Goal: Task Accomplishment & Management: Complete application form

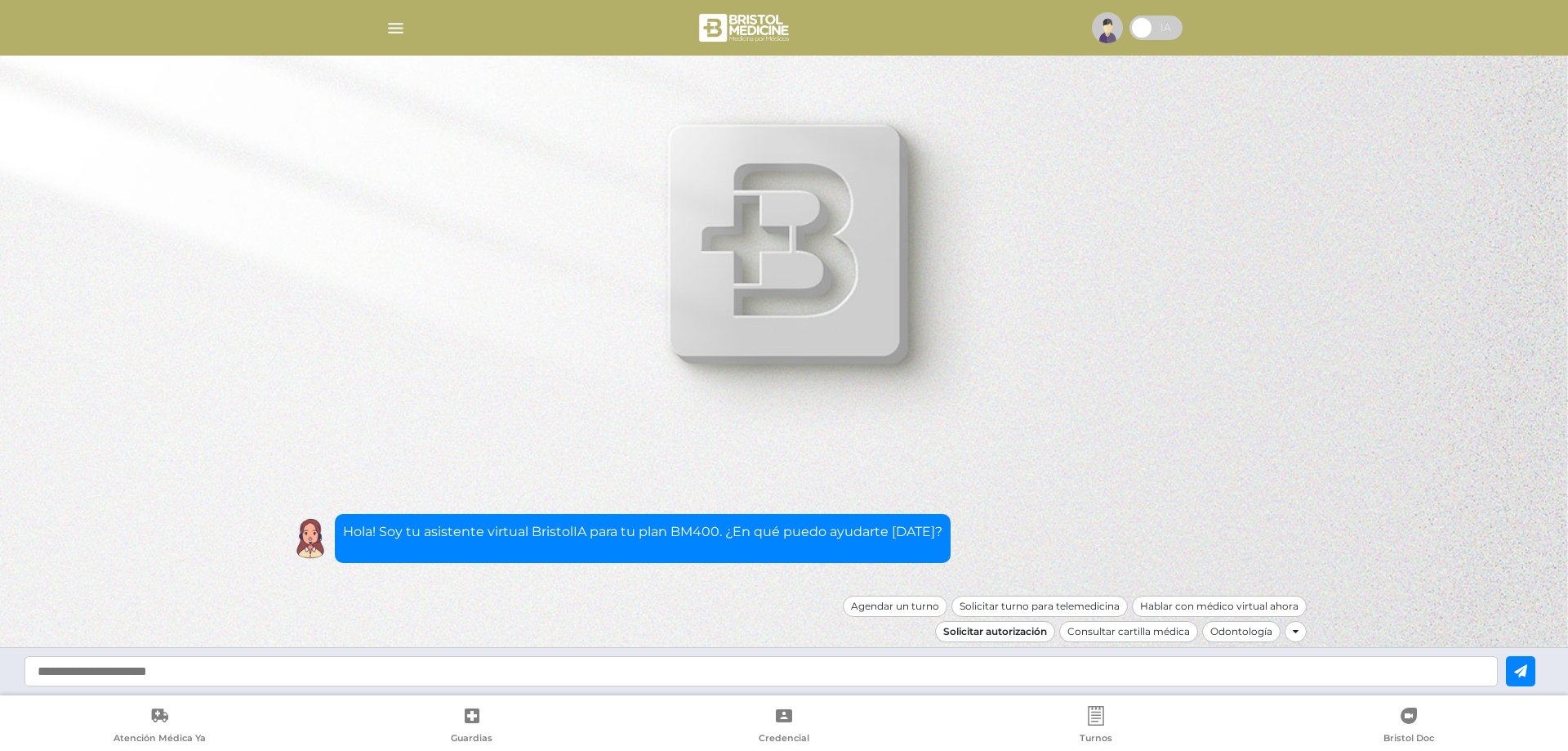
click at [1001, 633] on div "Solicitar autorización" at bounding box center [995, 631] width 120 height 21
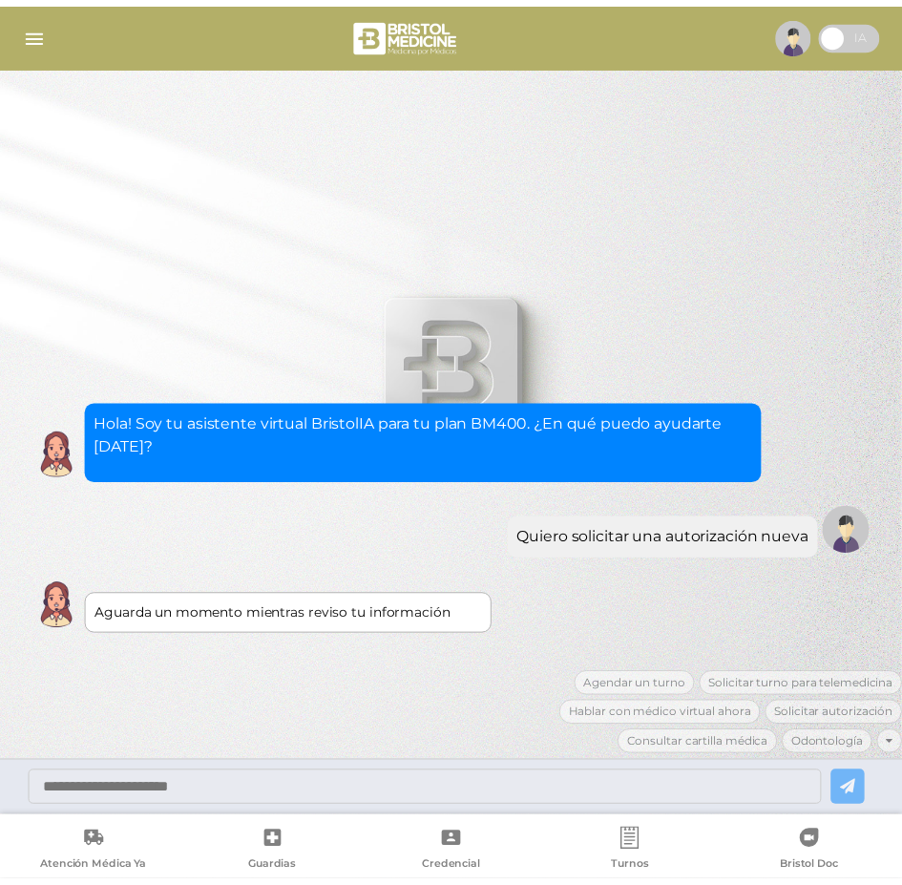
scroll to position [50, 0]
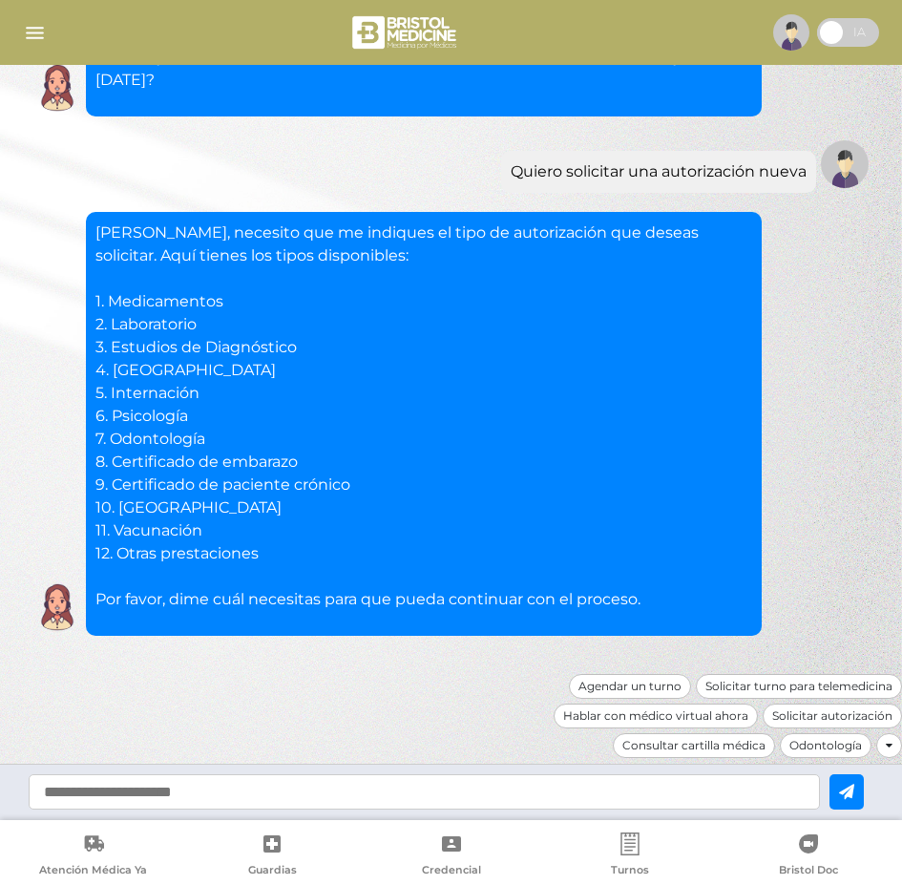
click at [273, 787] on input "text" at bounding box center [424, 791] width 791 height 35
type input "*"
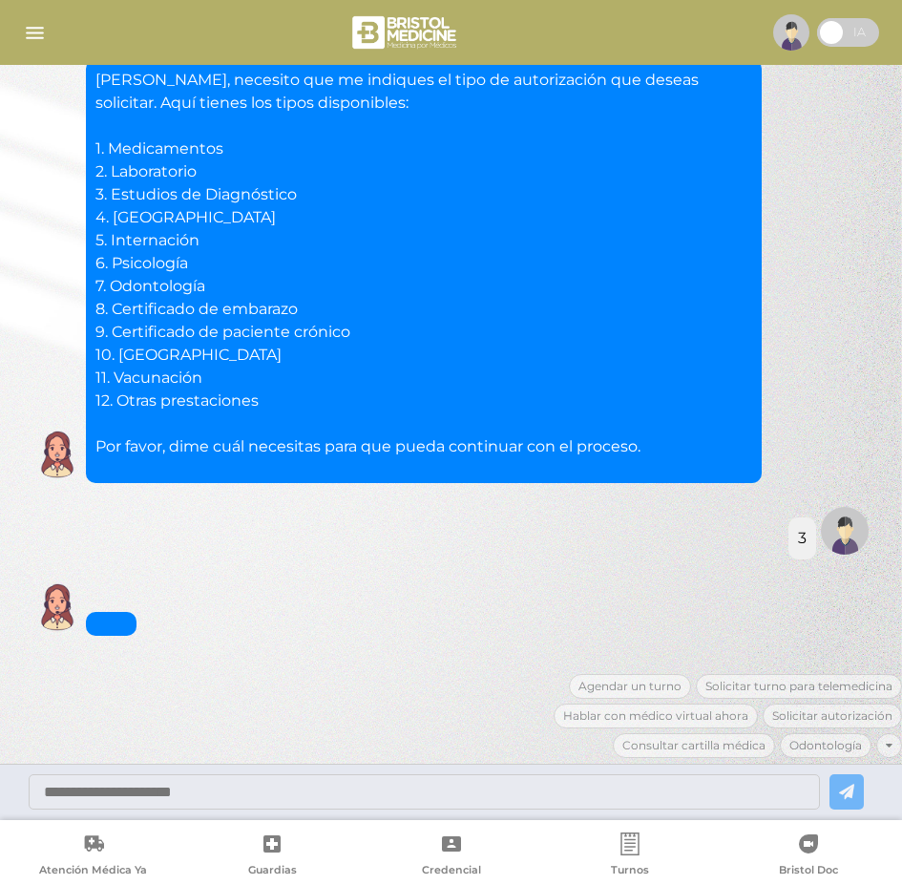
scroll to position [248, 0]
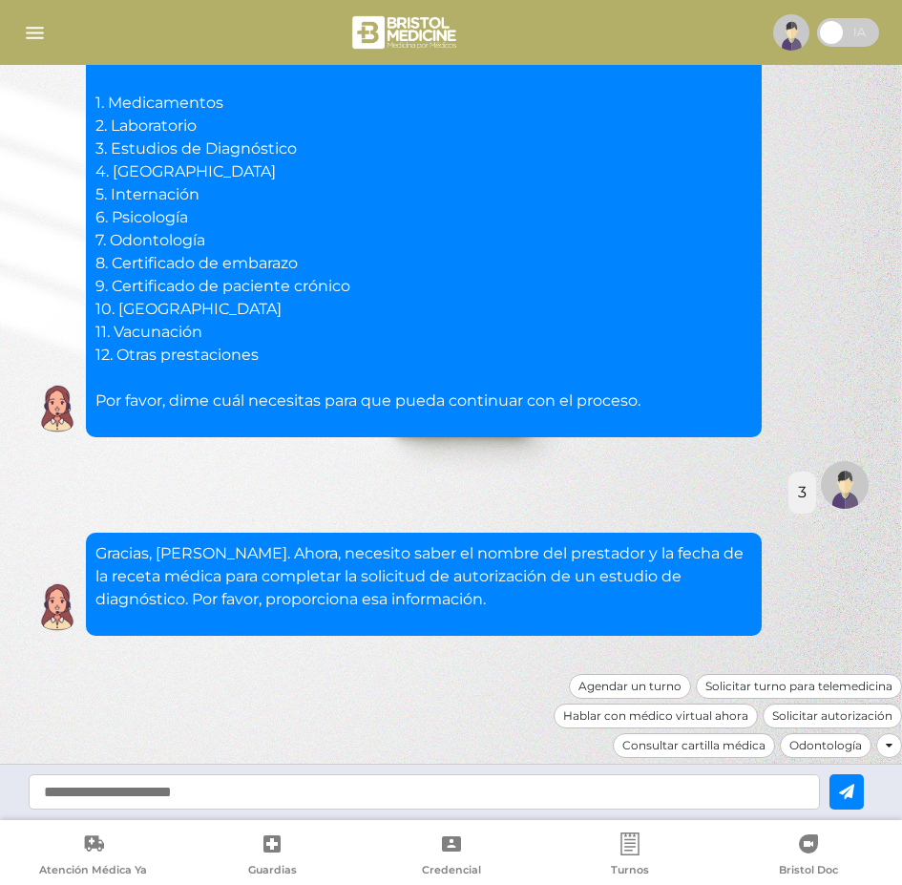
click at [620, 773] on div at bounding box center [451, 791] width 902 height 56
click at [517, 784] on input "text" at bounding box center [424, 791] width 791 height 35
paste input "**********"
type input "**********"
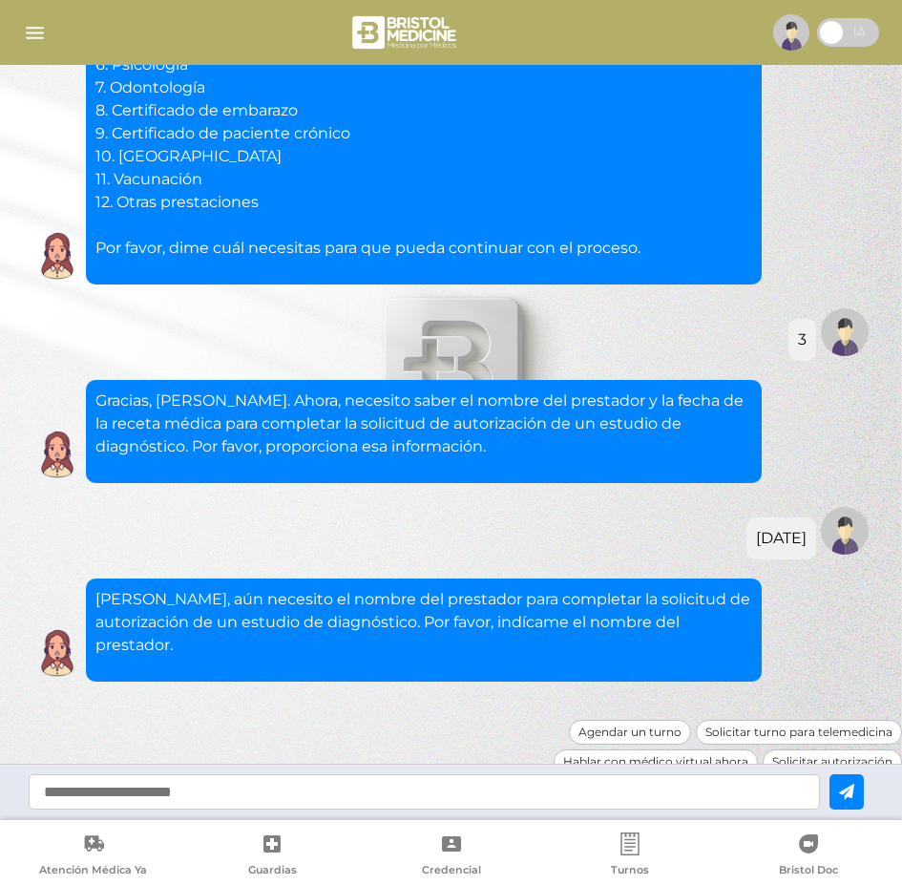
scroll to position [447, 0]
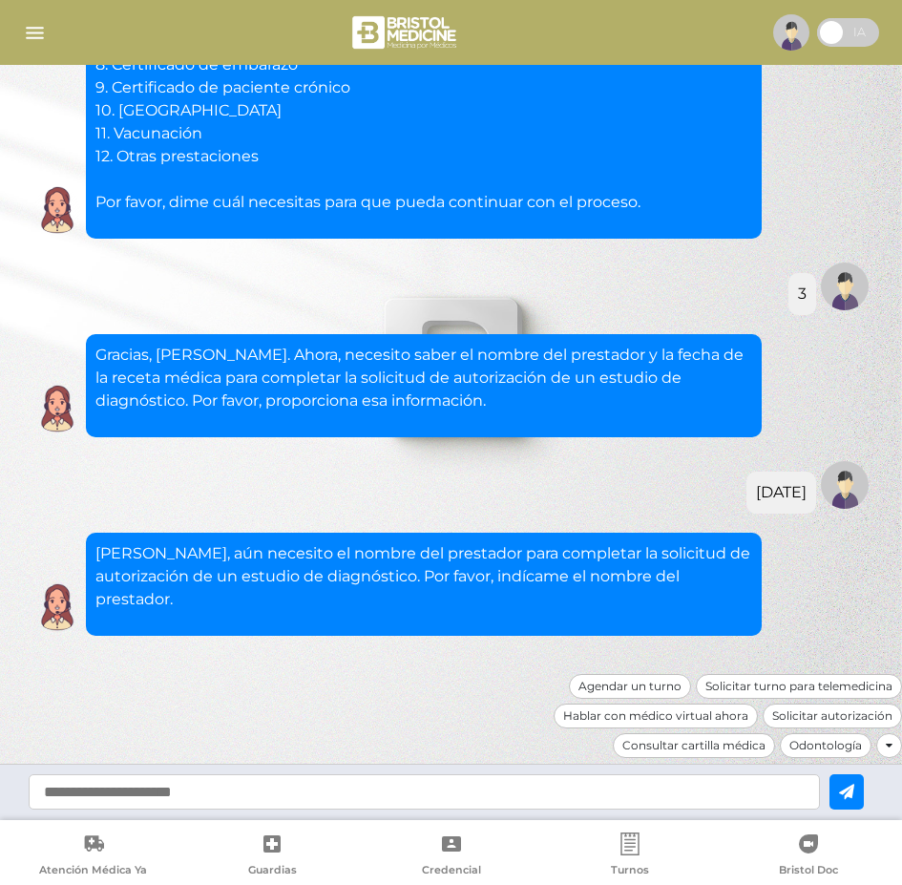
click at [228, 791] on input "text" at bounding box center [424, 791] width 791 height 35
type input "********"
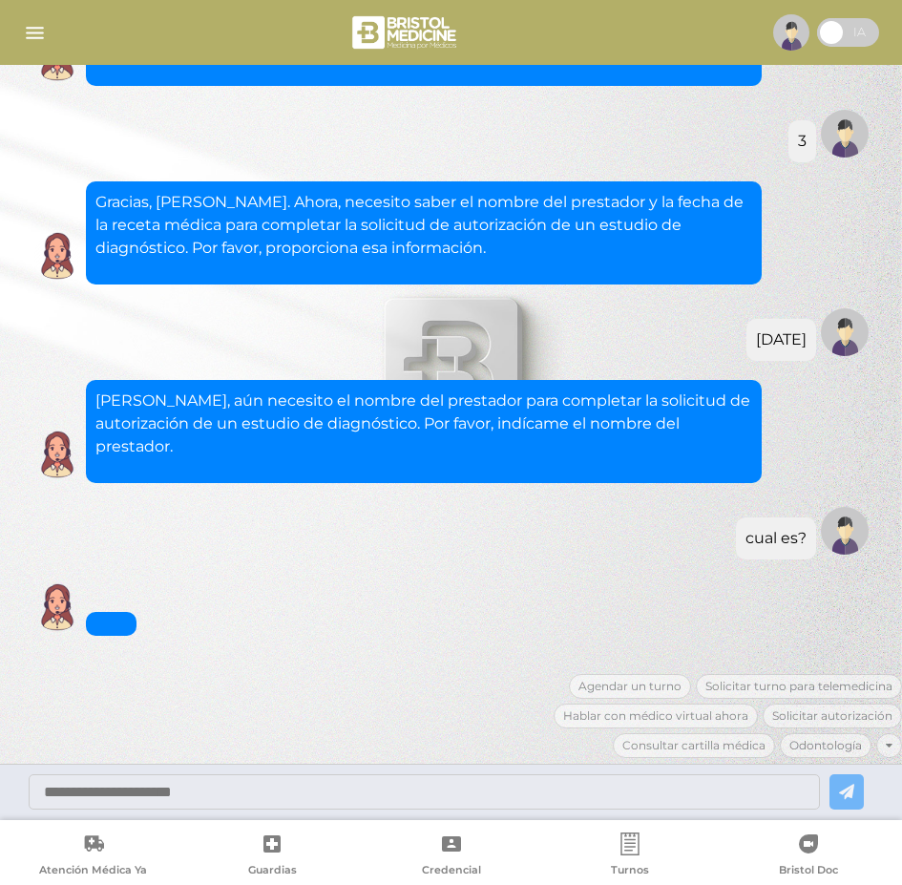
scroll to position [668, 0]
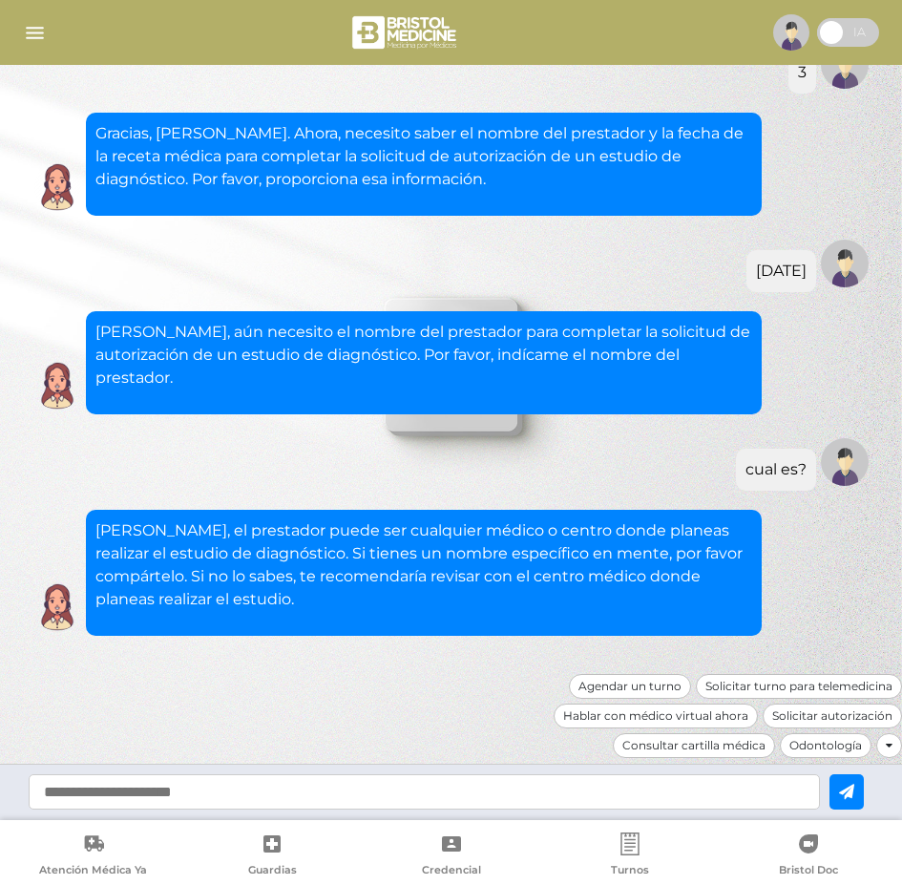
click at [617, 782] on input "text" at bounding box center [424, 791] width 791 height 35
type input "********"
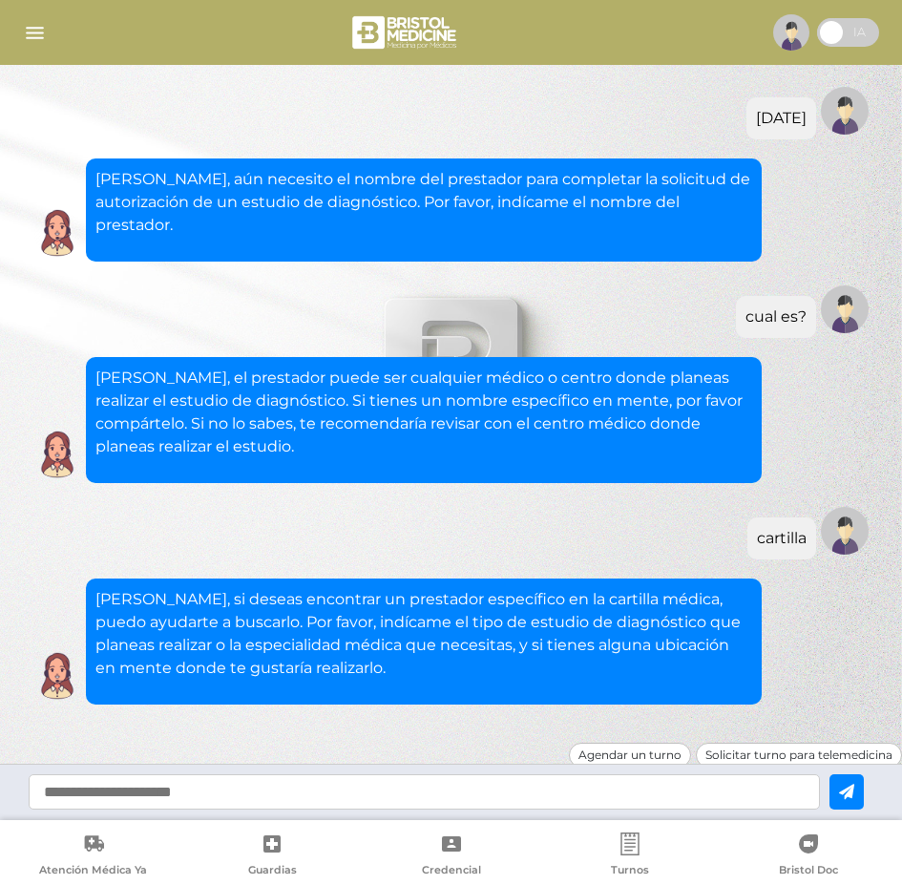
scroll to position [889, 0]
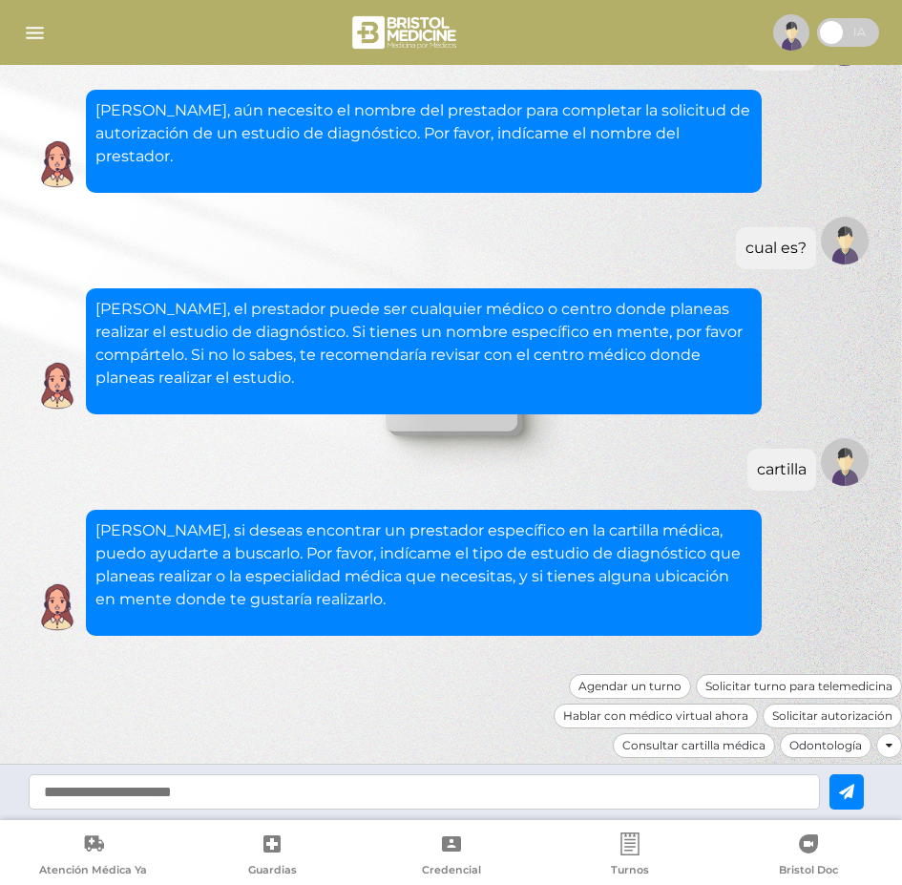
click at [363, 798] on input "text" at bounding box center [424, 791] width 791 height 35
type input "**********"
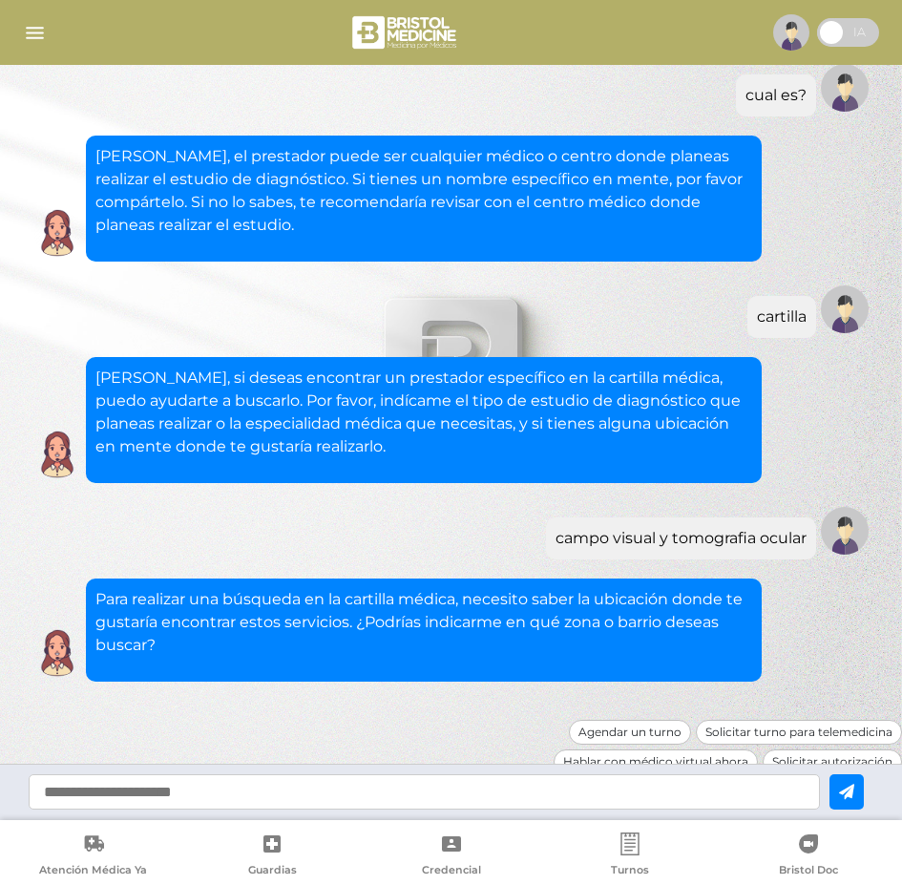
scroll to position [1088, 0]
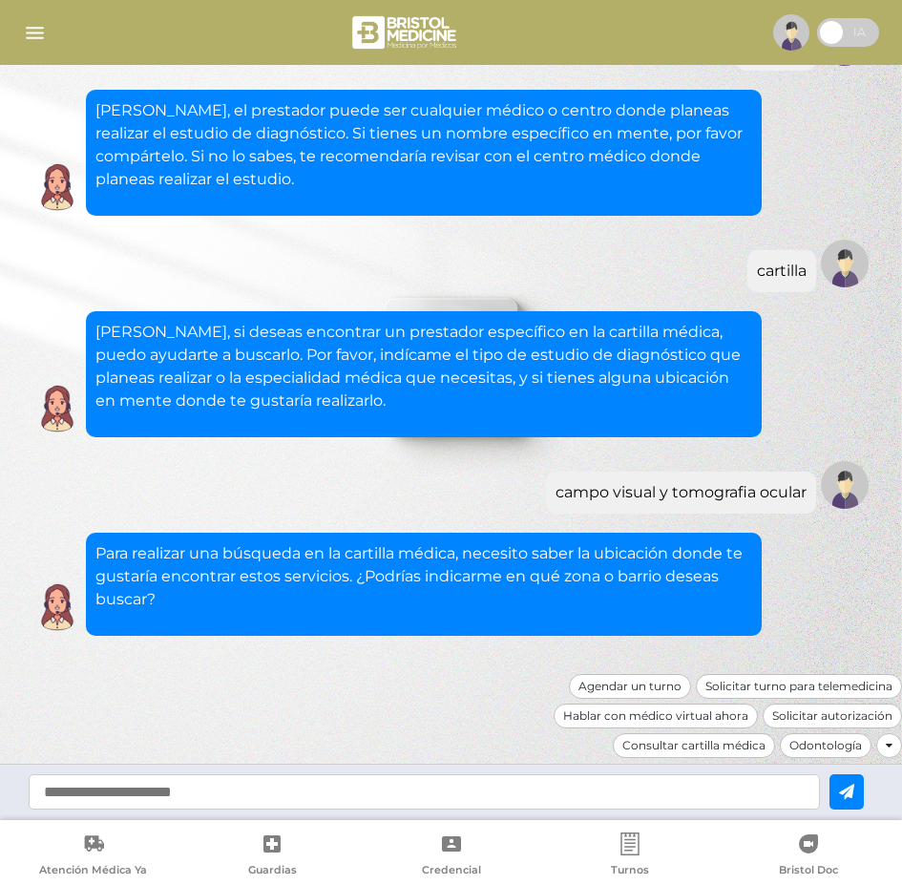
click at [283, 789] on input "text" at bounding box center [424, 791] width 791 height 35
type input "*"
type input "**********"
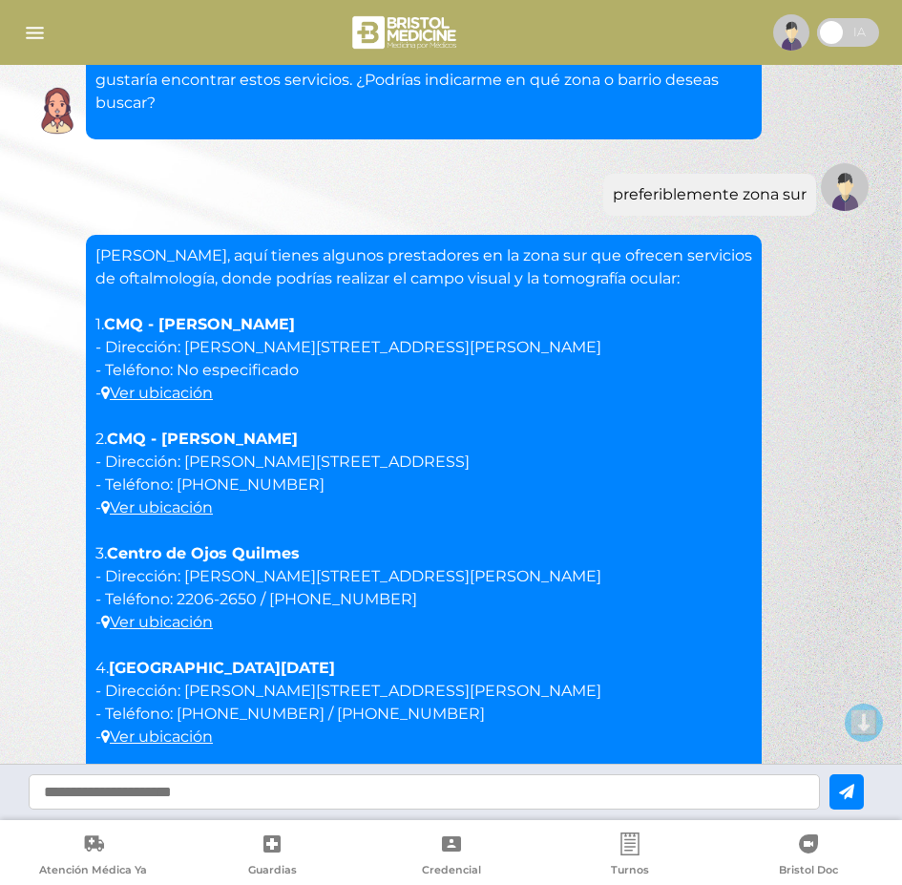
scroll to position [1737, 0]
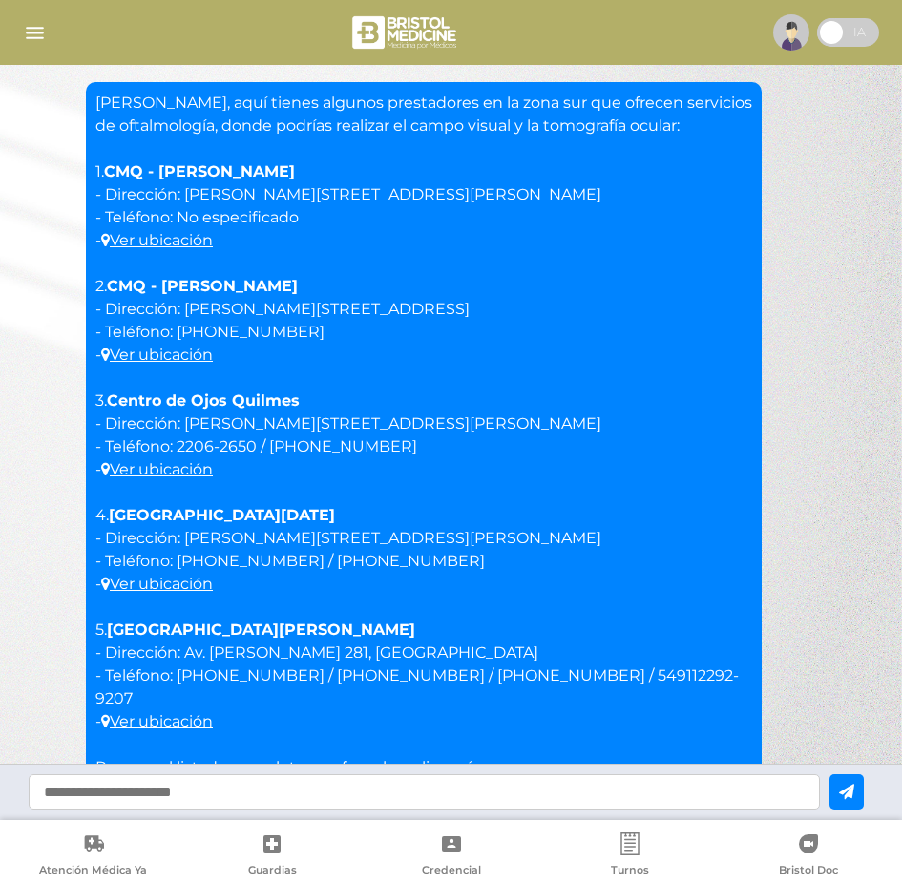
click at [729, 492] on p "Marcos, aquí tienes algunos prestadores en la zona sur que ofrecen servicios de…" at bounding box center [423, 458] width 657 height 733
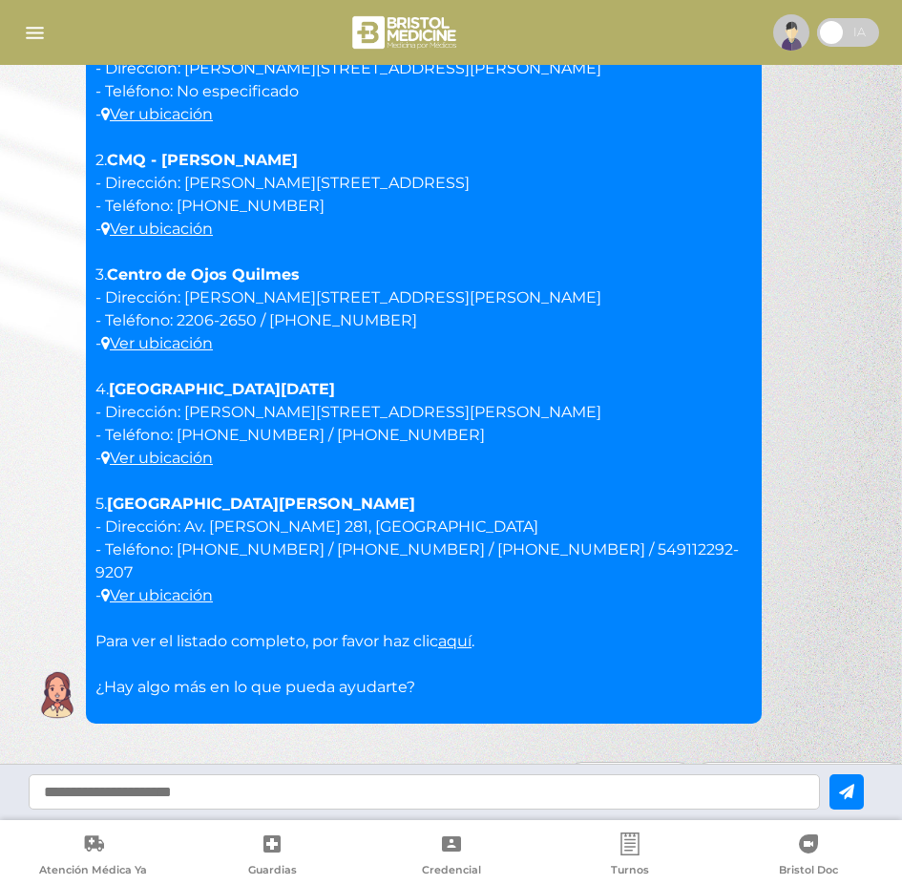
scroll to position [1928, 0]
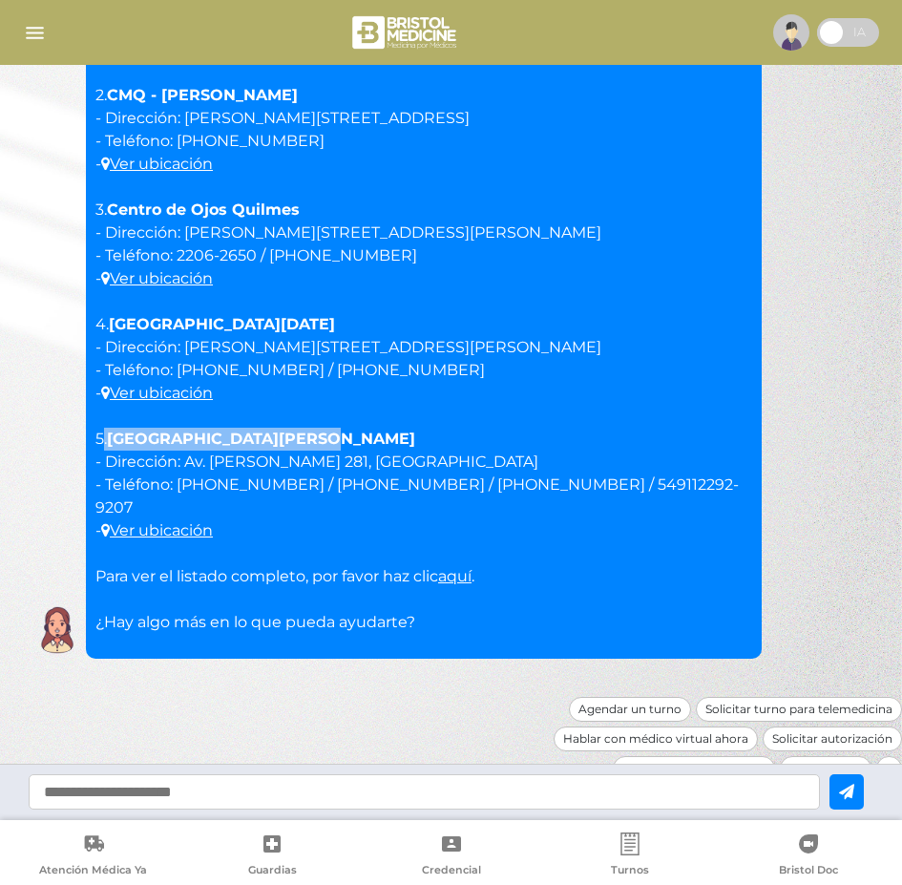
drag, startPoint x: 319, startPoint y: 440, endPoint x: 105, endPoint y: 446, distance: 213.8
click at [105, 446] on p "Marcos, aquí tienes algunos prestadores en la zona sur que ofrecen servicios de…" at bounding box center [423, 267] width 657 height 733
click at [169, 787] on input "text" at bounding box center [424, 791] width 791 height 35
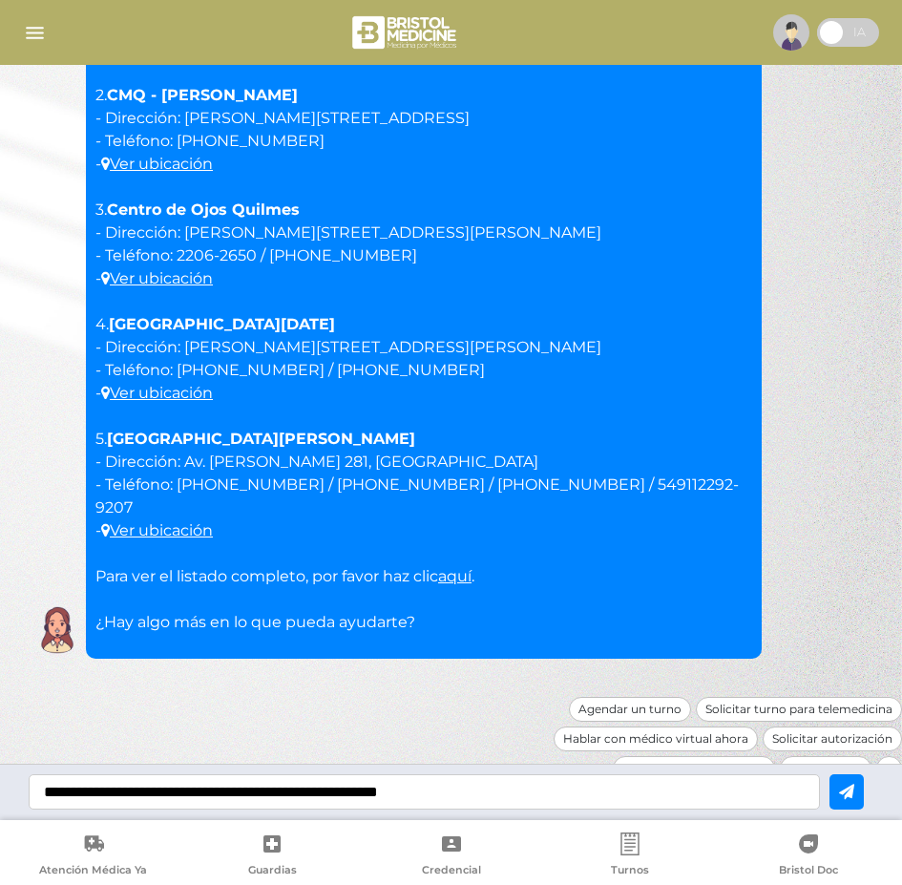
type input "**********"
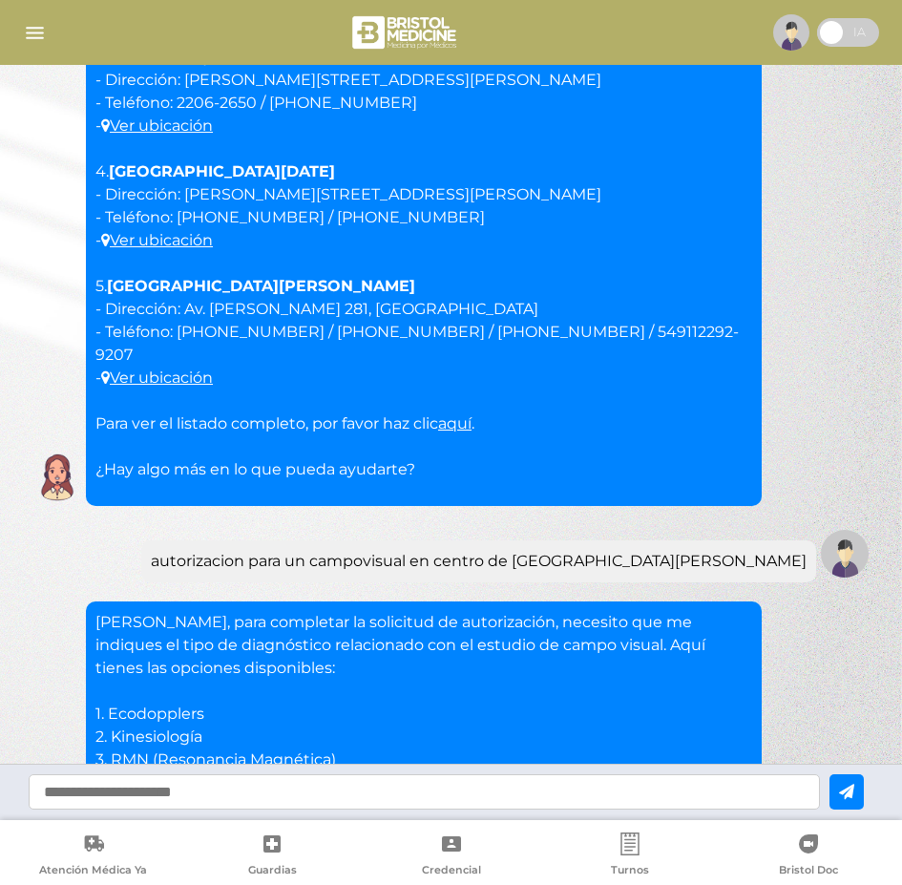
scroll to position [2447, 0]
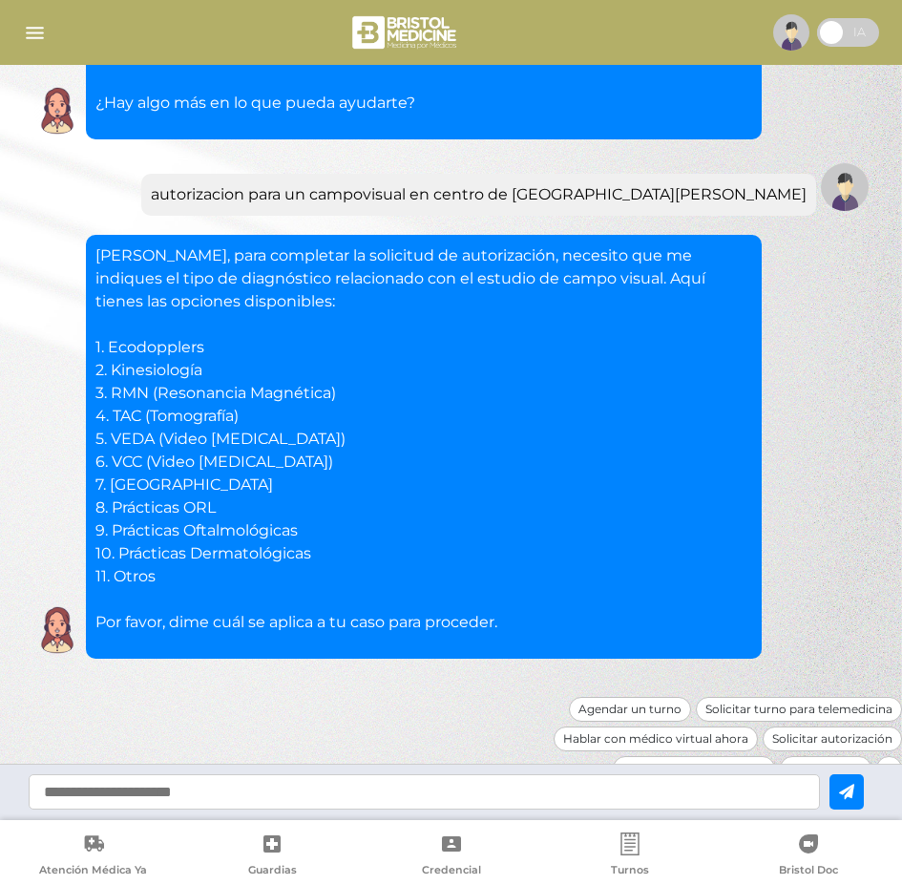
click at [203, 794] on input "text" at bounding box center [424, 791] width 791 height 35
type input "*"
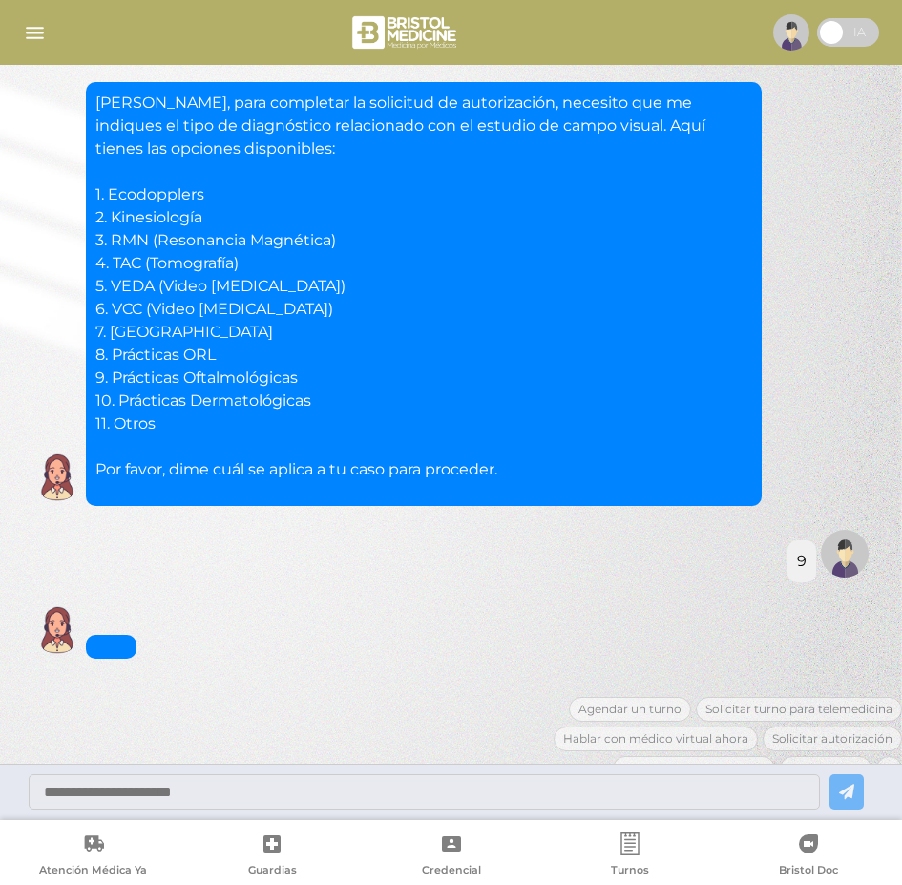
scroll to position [2881, 0]
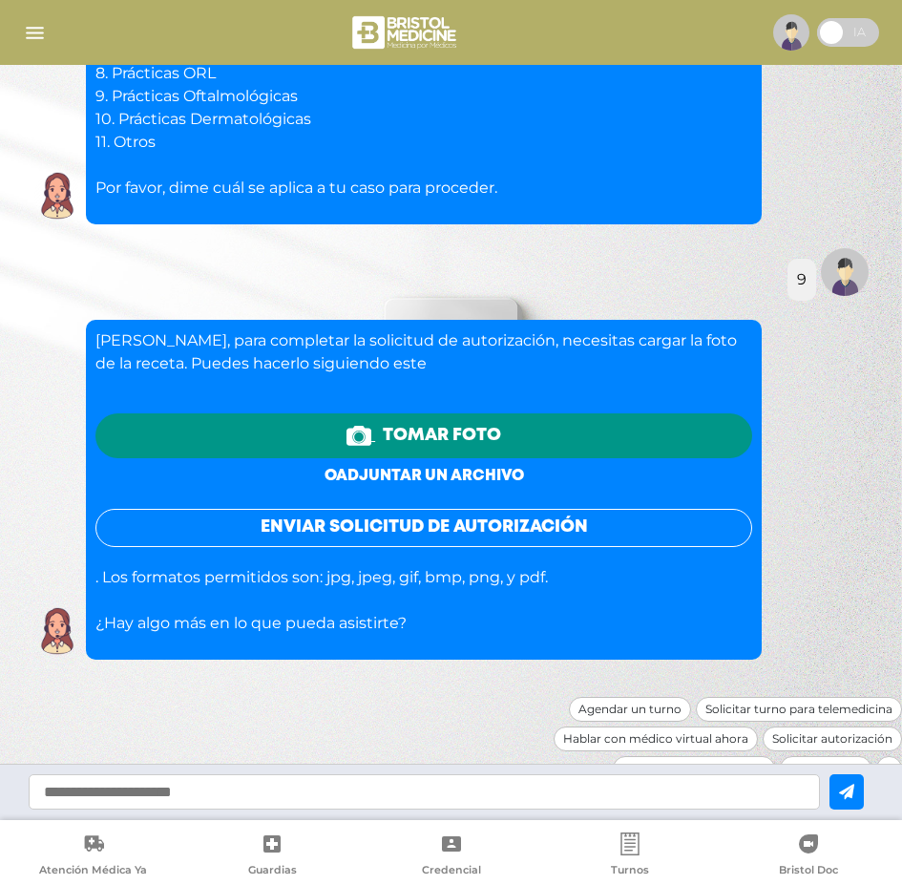
click at [420, 469] on link "o adjuntar un archivo" at bounding box center [423, 476] width 199 height 14
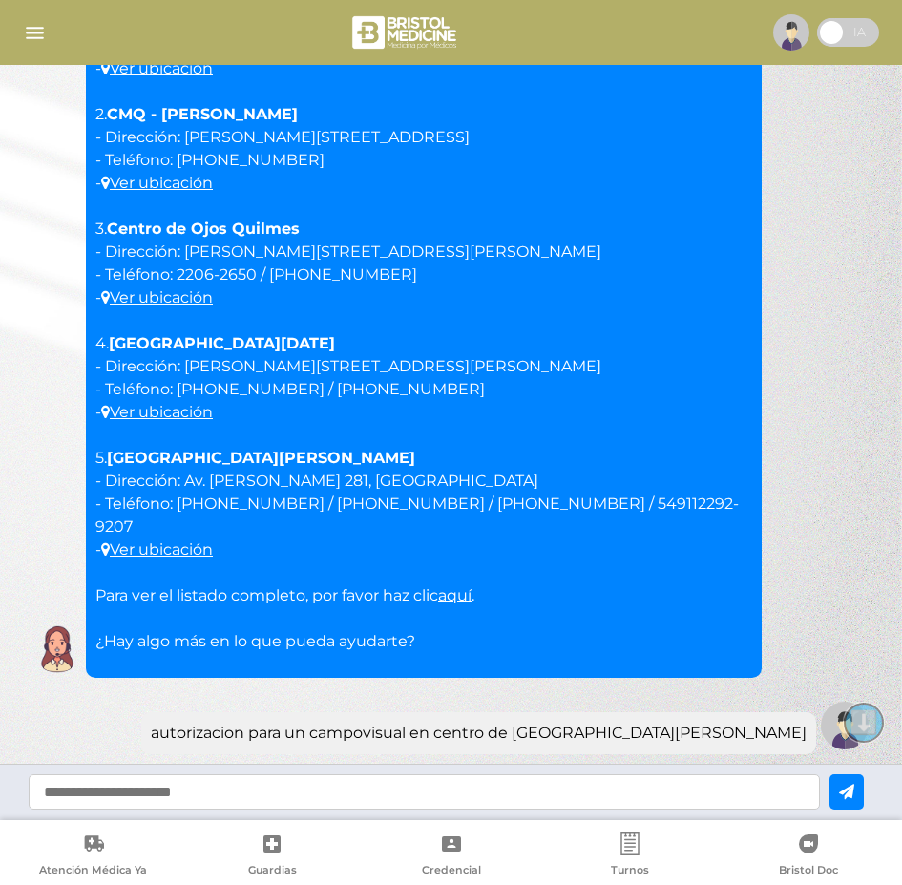
click at [865, 730] on button "⬇️" at bounding box center [863, 722] width 38 height 38
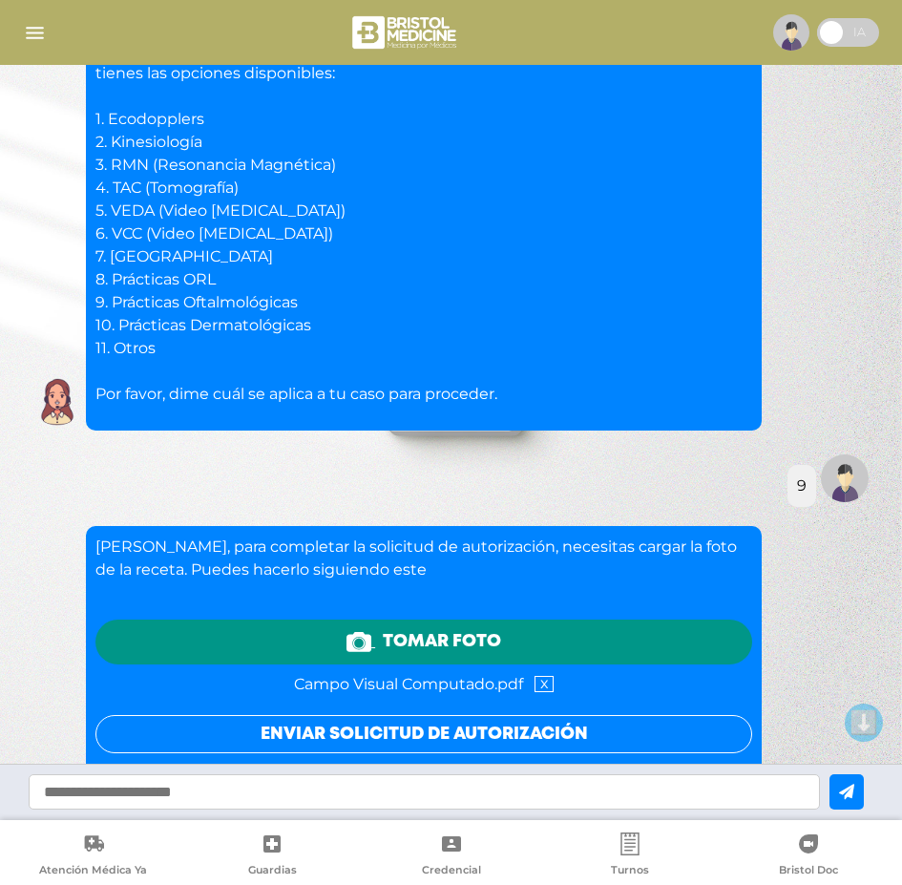
scroll to position [2882, 0]
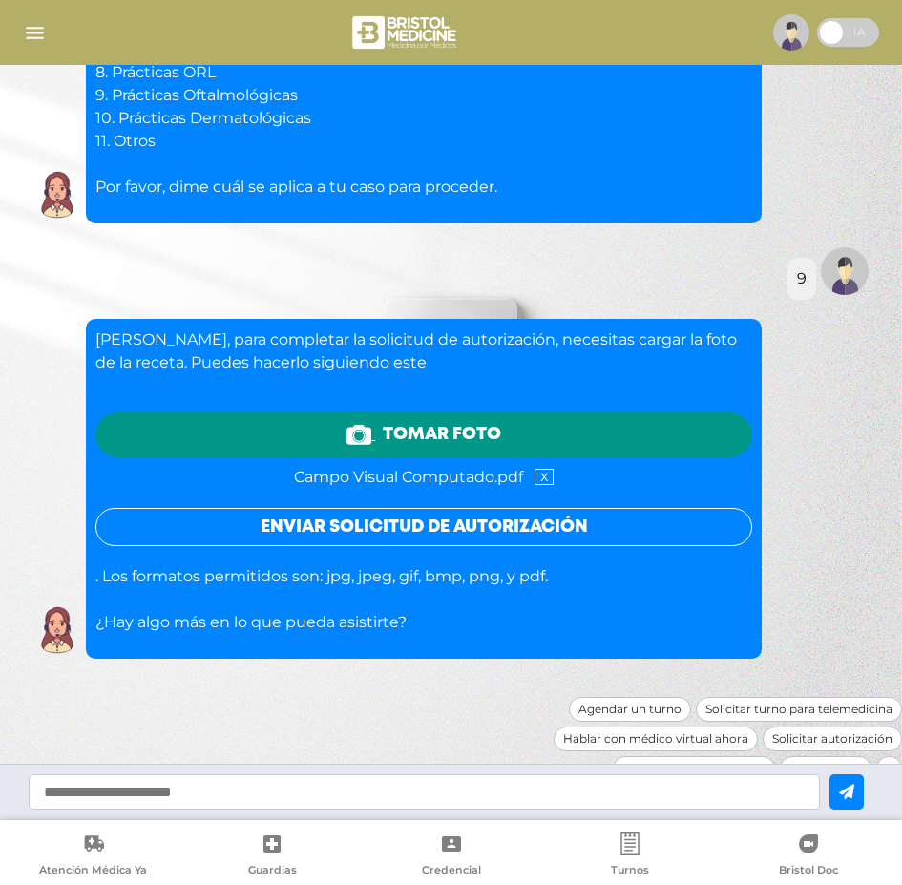
click at [343, 508] on button "Enviar solicitud de autorización" at bounding box center [423, 527] width 657 height 38
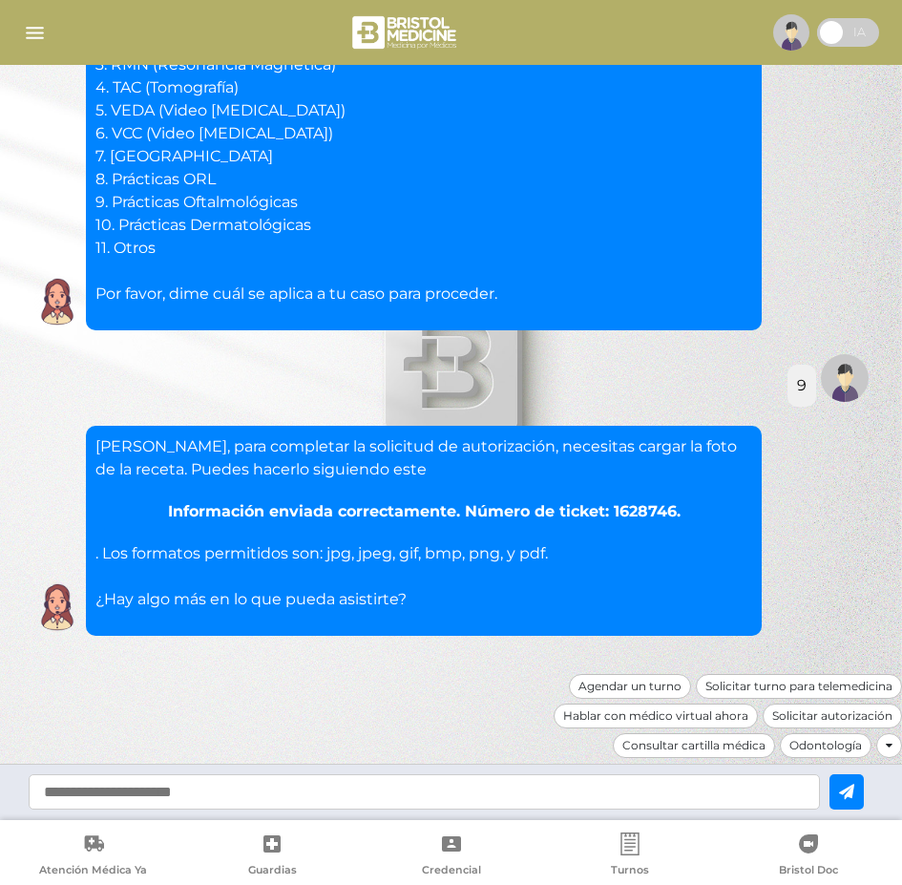
scroll to position [2752, 0]
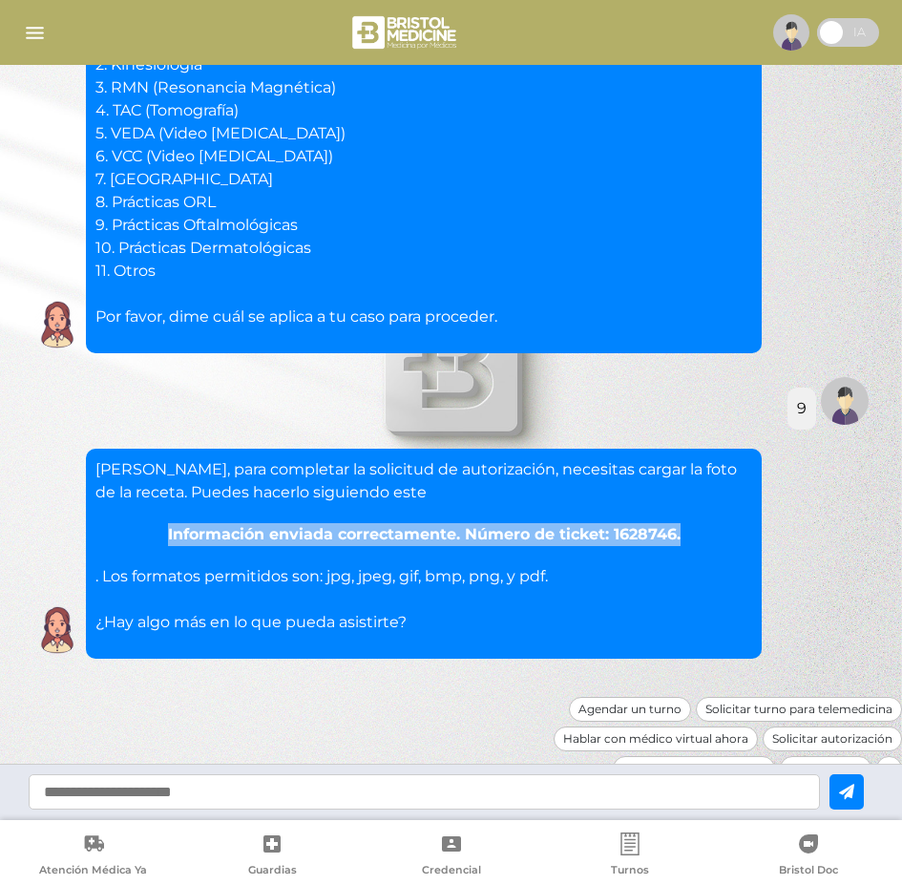
drag, startPoint x: 683, startPoint y: 514, endPoint x: 152, endPoint y: 505, distance: 531.6
click at [152, 523] on div "Información enviada correctamente. Número de ticket: 1628746." at bounding box center [423, 534] width 657 height 23
copy div "Información enviada correctamente. Número de ticket: 1628746."
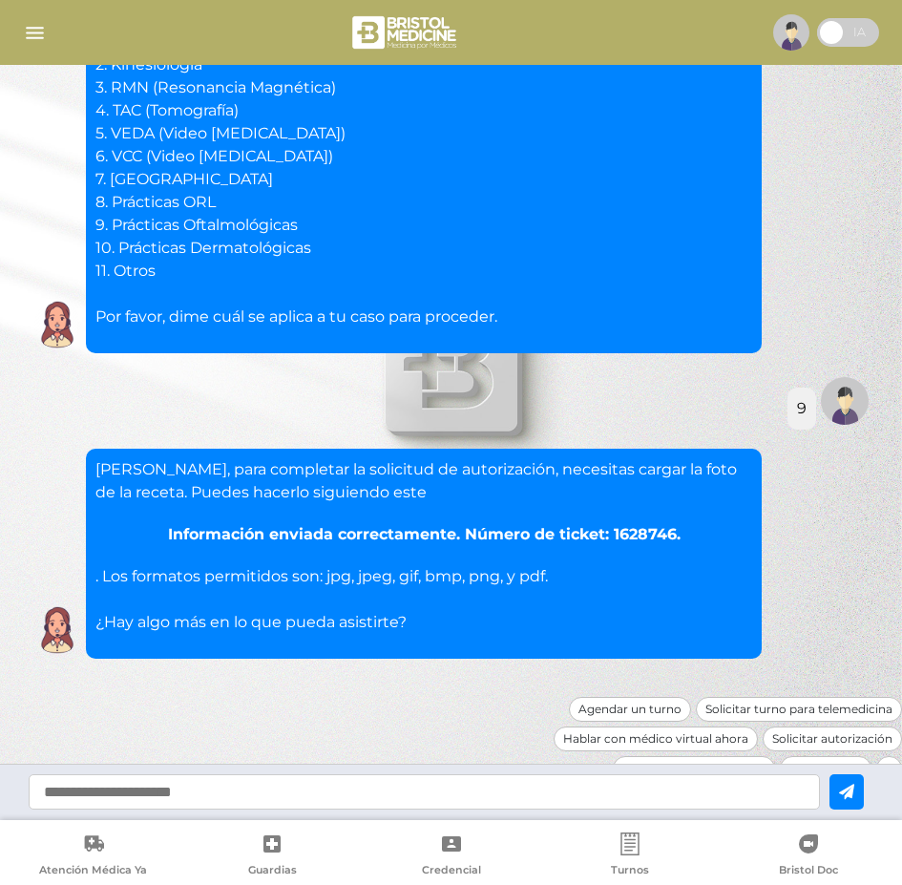
click at [636, 570] on div "Marcos, para completar la solicitud de autorización, necesitas cargar la foto d…" at bounding box center [423, 546] width 657 height 176
click at [410, 789] on input "text" at bounding box center [424, 791] width 791 height 35
type input "*"
type input "**********"
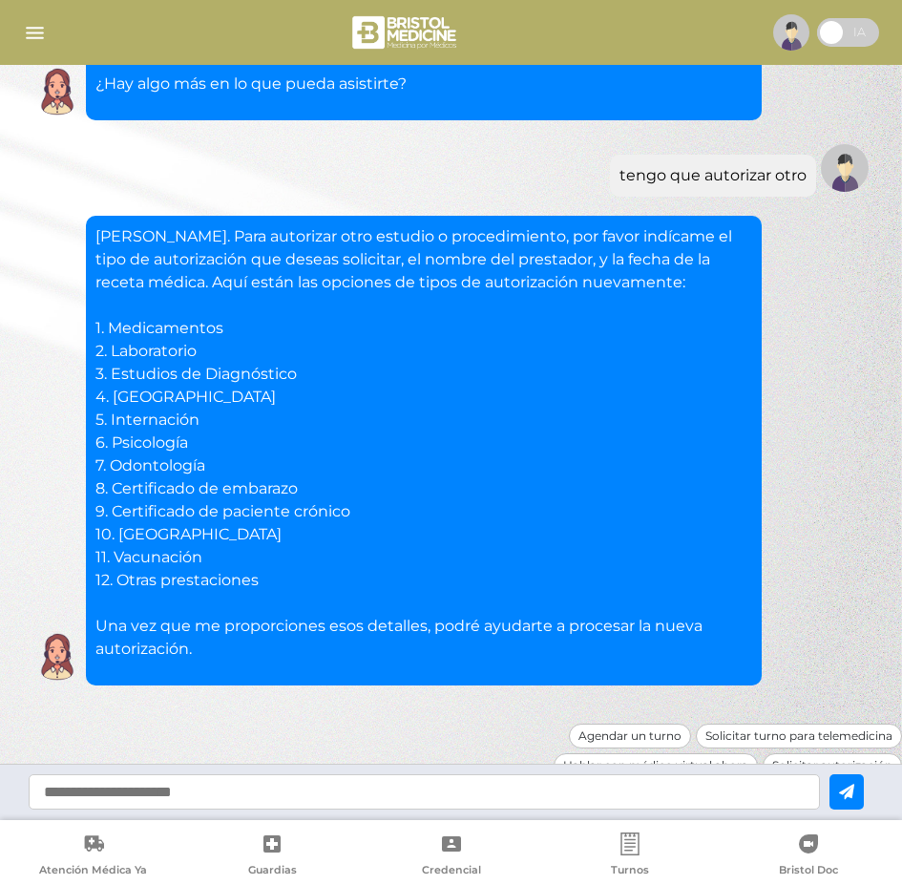
scroll to position [3317, 0]
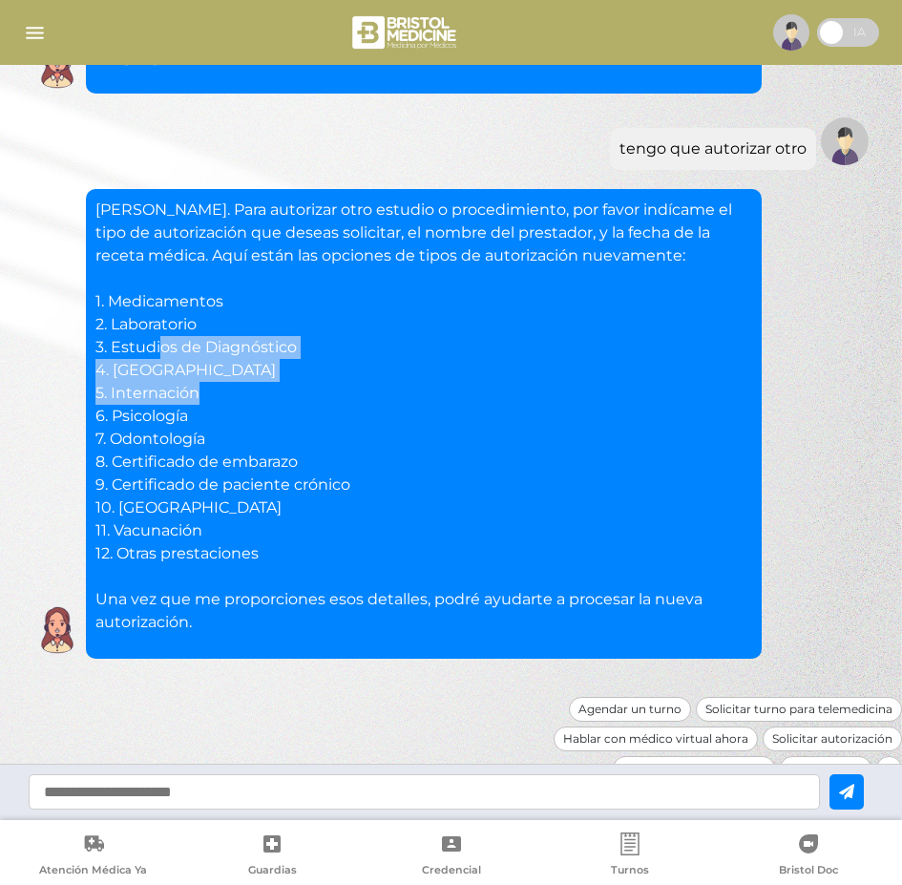
drag, startPoint x: 159, startPoint y: 319, endPoint x: 468, endPoint y: 385, distance: 315.2
click at [431, 377] on p "Claro, Marcos. Para autorizar otro estudio o procedimiento, por favor indícame …" at bounding box center [423, 415] width 657 height 435
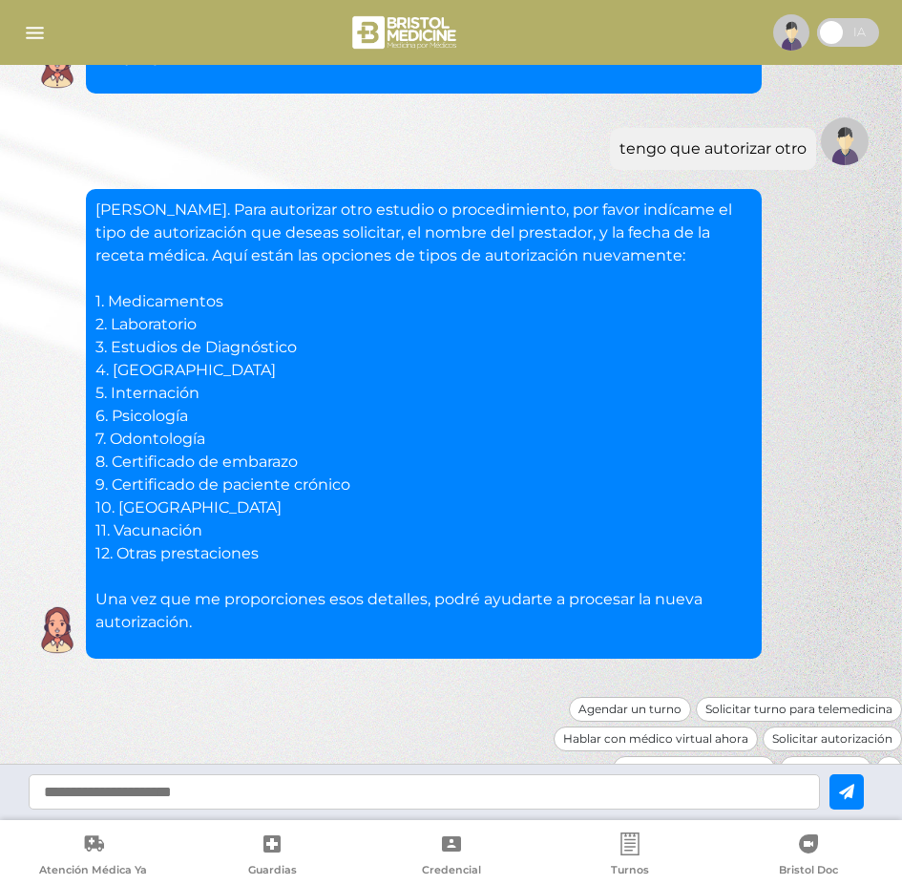
click at [322, 787] on input "text" at bounding box center [424, 791] width 791 height 35
type input "*"
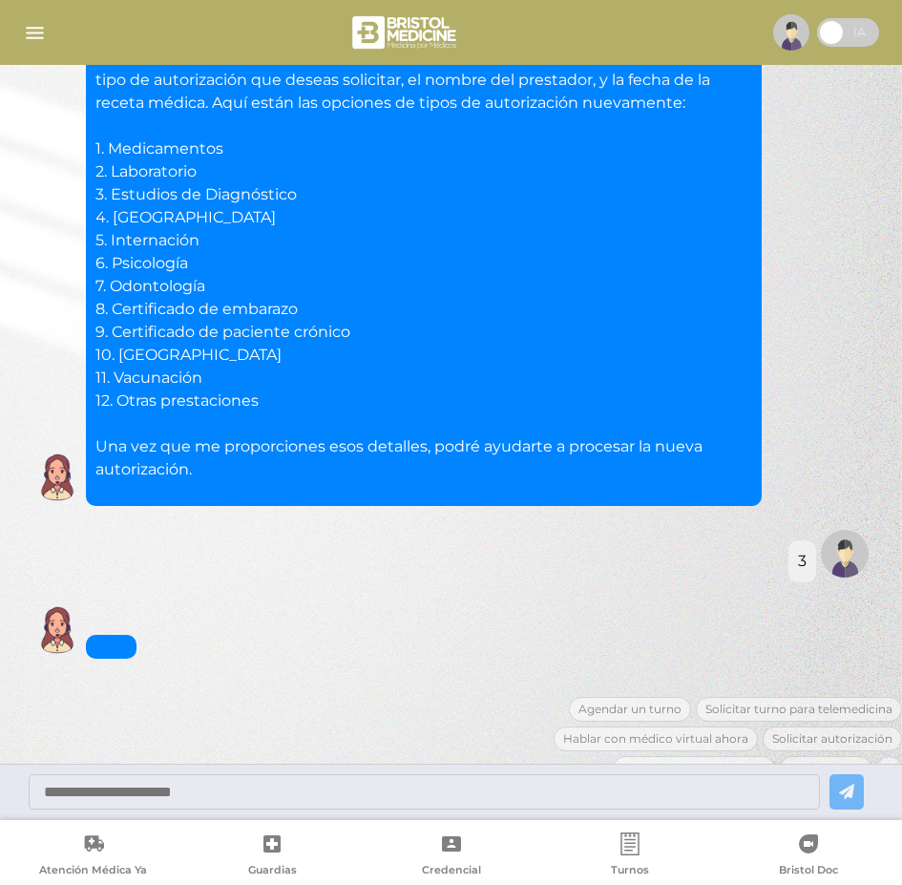
scroll to position [3492, 0]
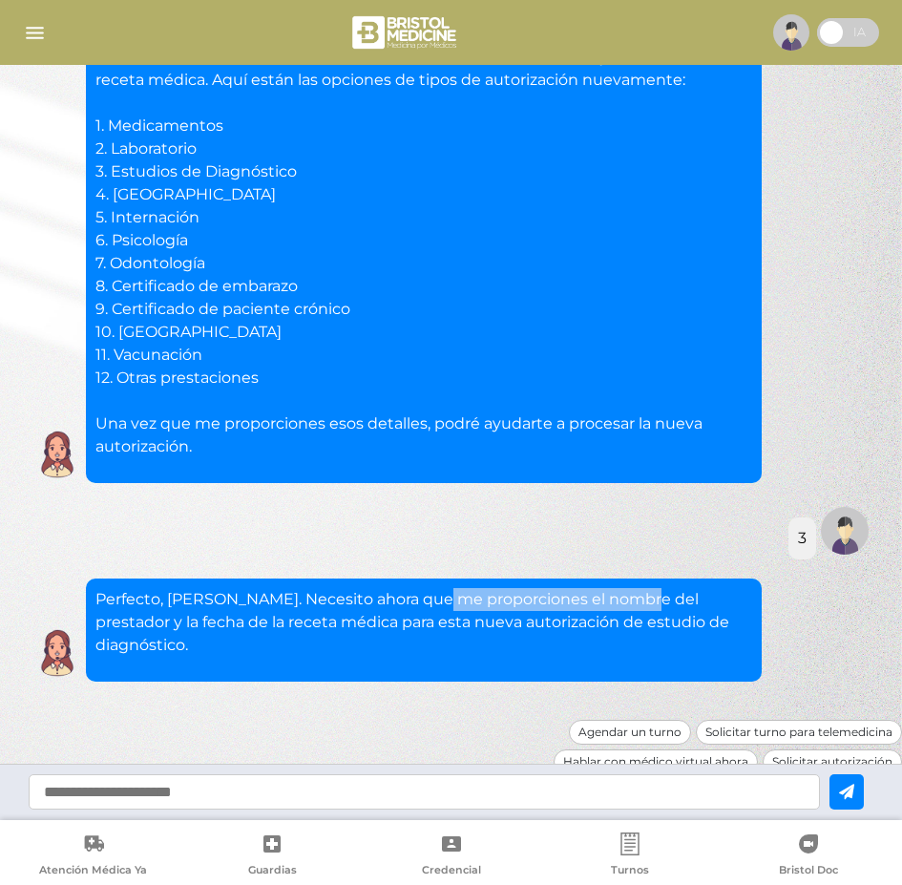
drag, startPoint x: 441, startPoint y: 577, endPoint x: 668, endPoint y: 575, distance: 227.1
click at [643, 588] on p "Perfecto, Marcos. Necesito ahora que me proporciones el nombre del prestador y …" at bounding box center [423, 622] width 657 height 69
drag, startPoint x: 668, startPoint y: 575, endPoint x: 732, endPoint y: 572, distance: 64.0
click at [676, 588] on p "Perfecto, Marcos. Necesito ahora que me proporciones el nombre del prestador y …" at bounding box center [423, 622] width 657 height 69
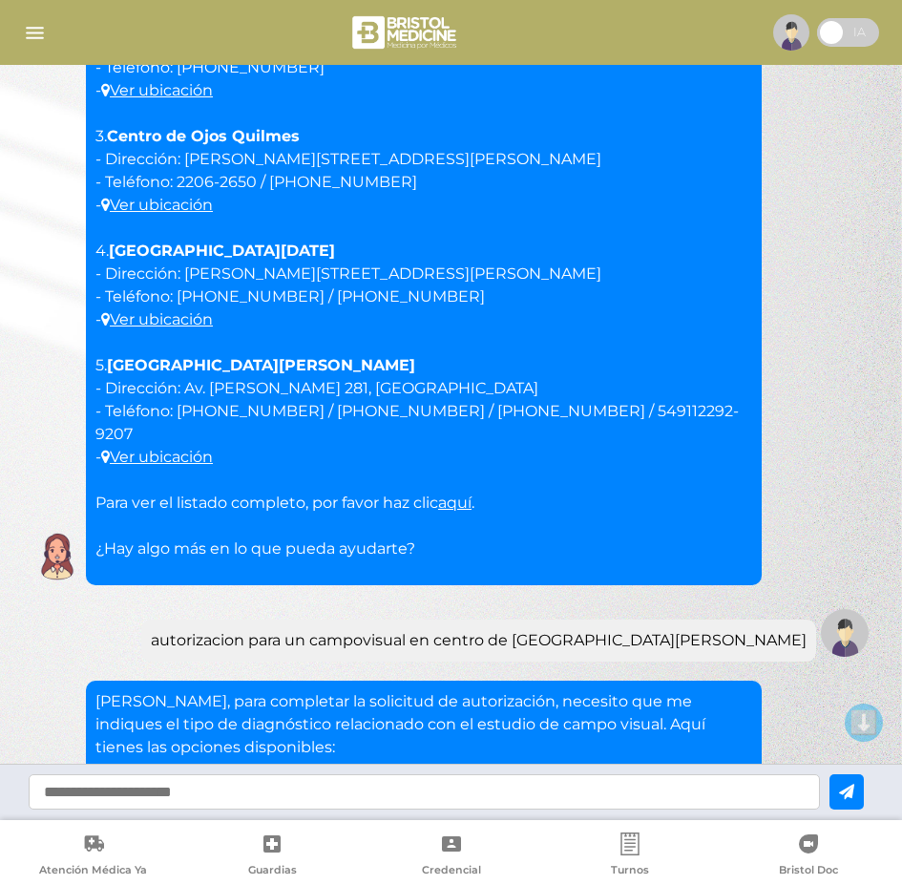
scroll to position [2061, 0]
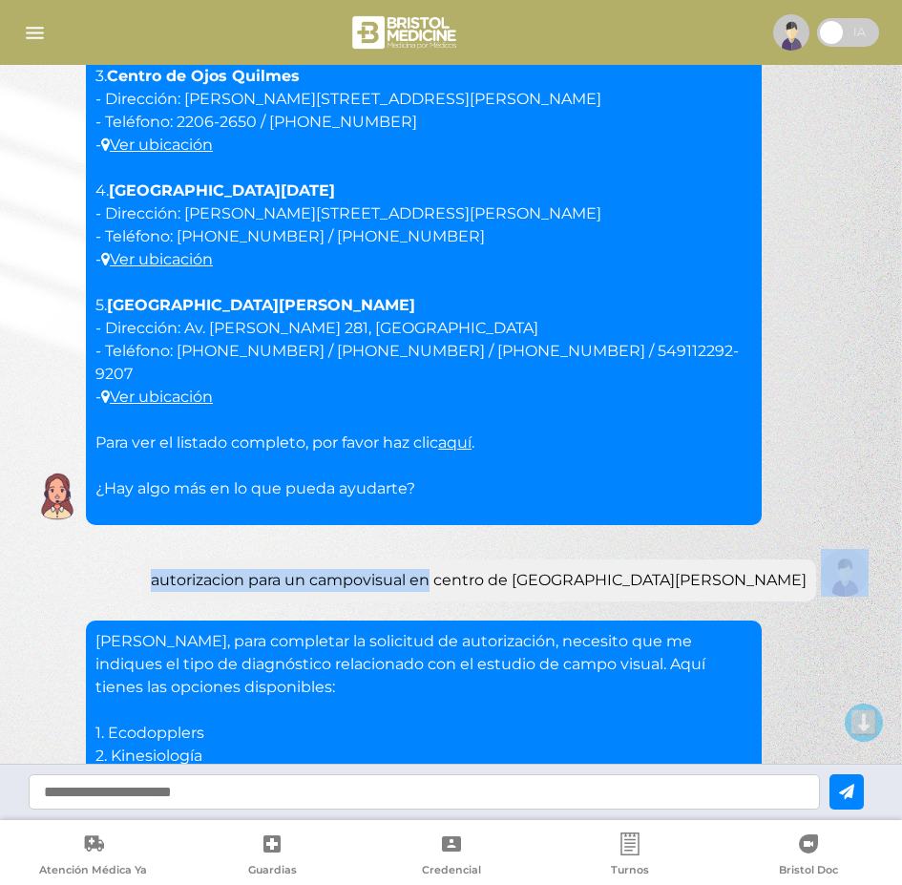
drag, startPoint x: 643, startPoint y: 557, endPoint x: 841, endPoint y: 564, distance: 197.6
click at [841, 564] on div "autorizacion para un campovisual en centro de ojo banfield" at bounding box center [451, 572] width 844 height 57
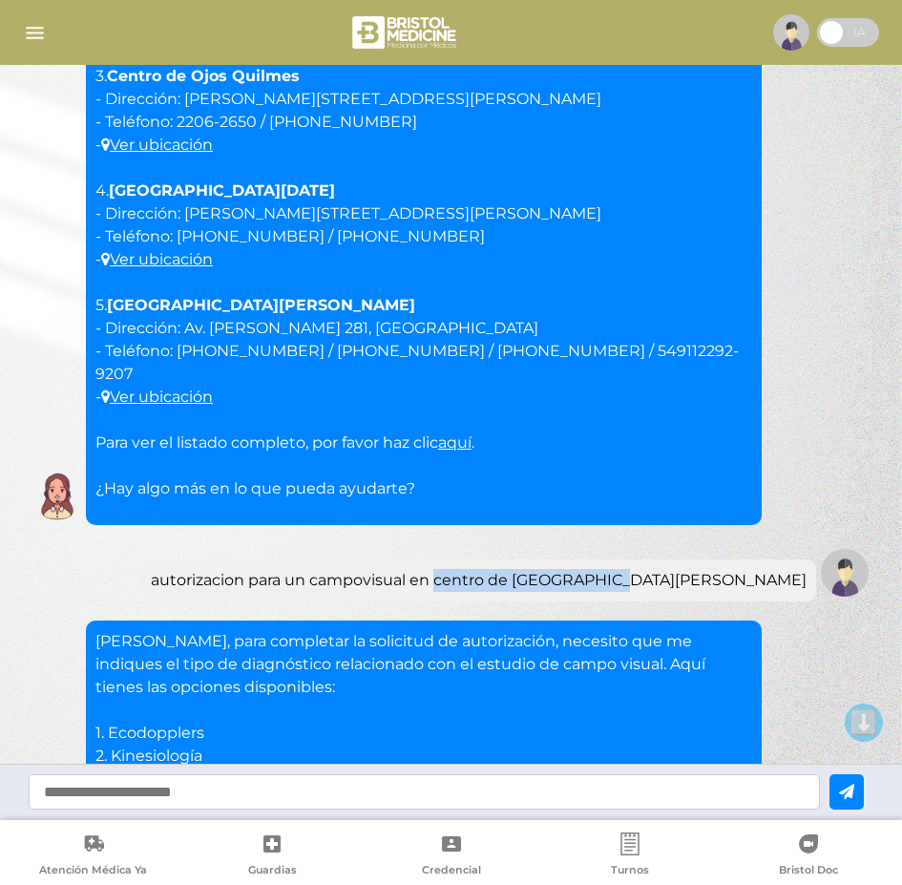
drag, startPoint x: 644, startPoint y: 554, endPoint x: 804, endPoint y: 554, distance: 160.3
copy div "centro de ojo banfield"
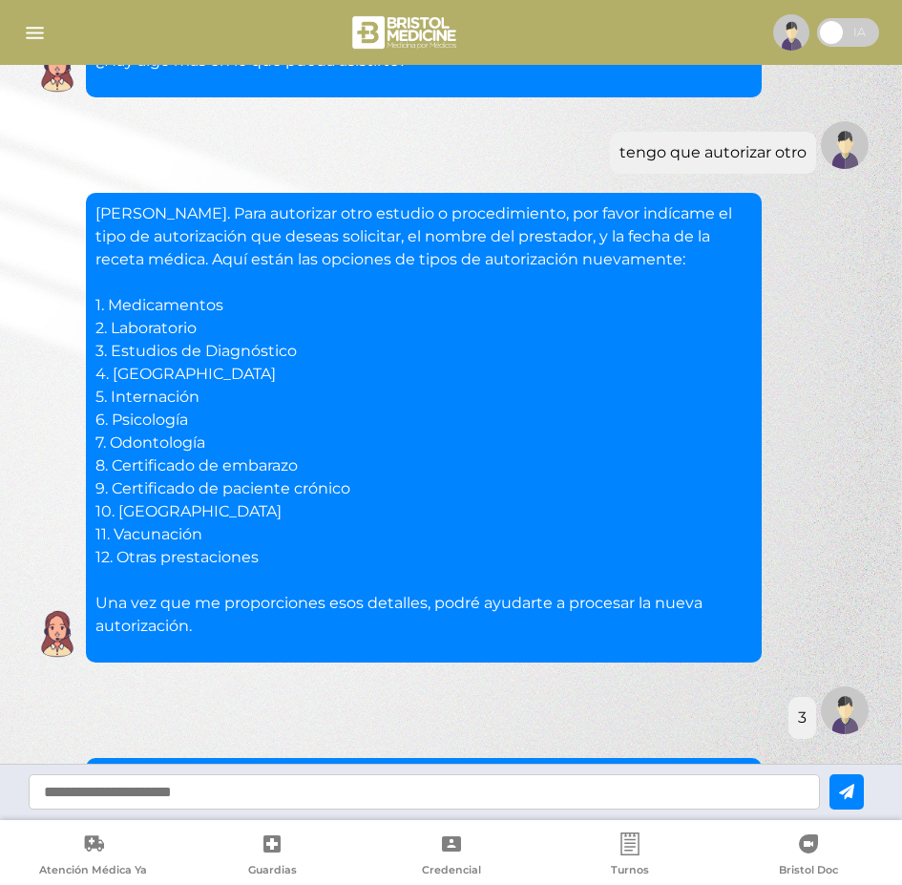
scroll to position [3397, 0]
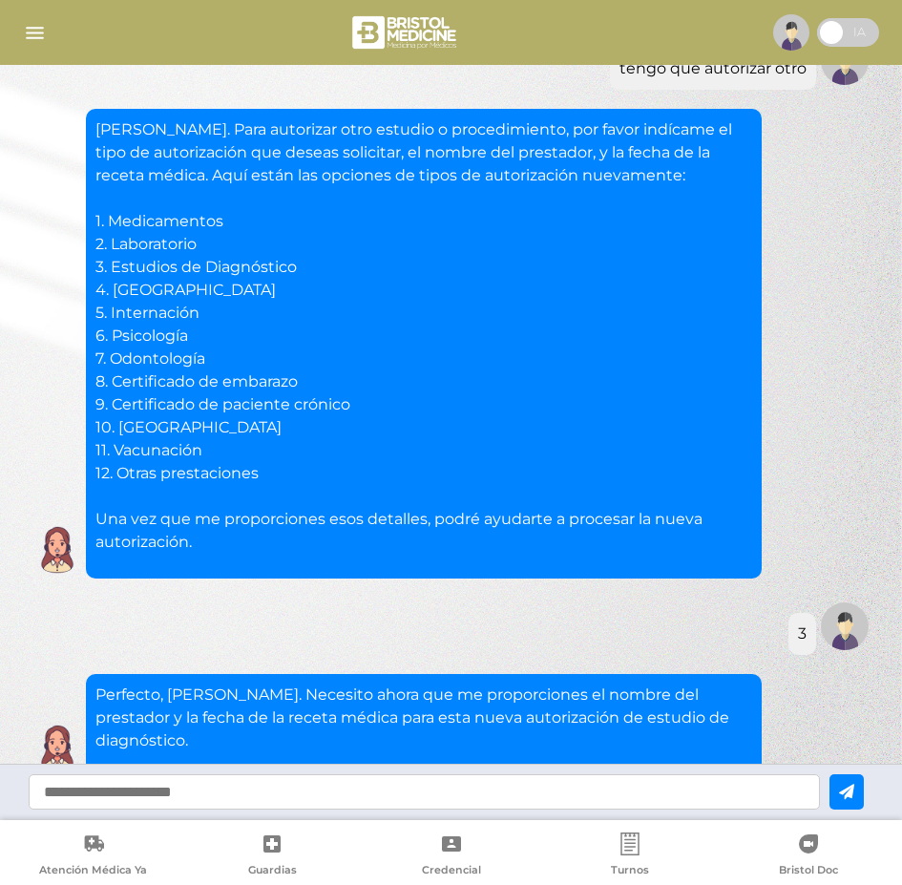
click at [419, 792] on input "text" at bounding box center [424, 791] width 791 height 35
paste input "**********"
type input "**********"
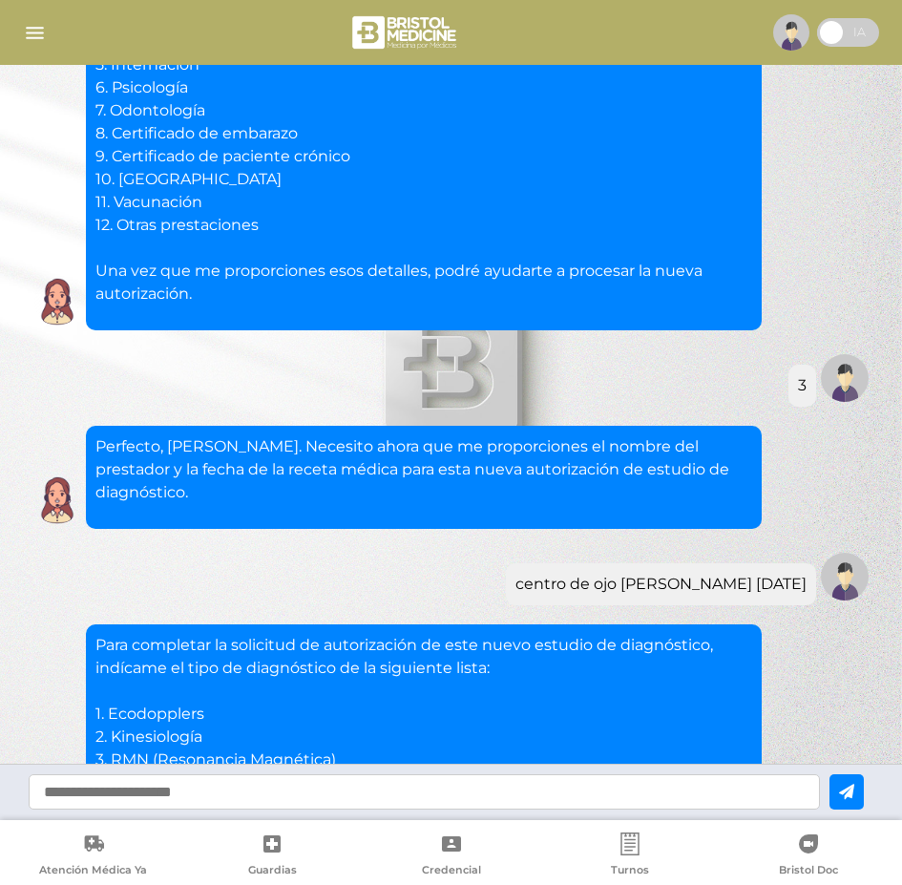
scroll to position [3989, 0]
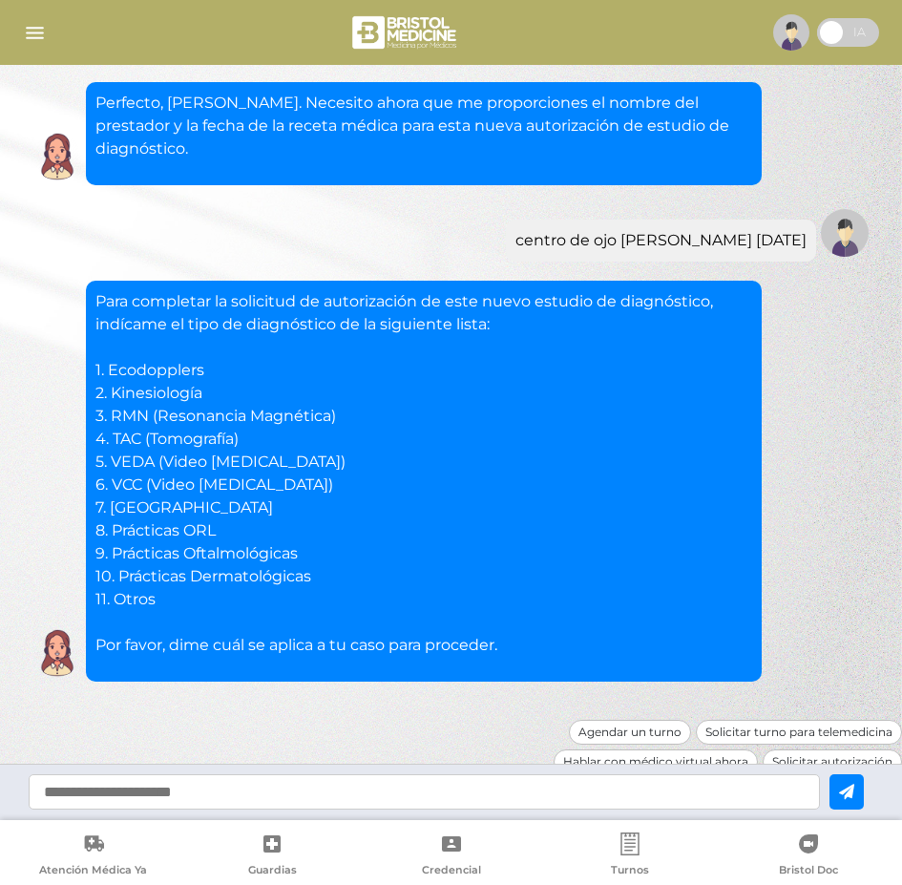
click at [246, 788] on input "text" at bounding box center [424, 791] width 791 height 35
type input "*"
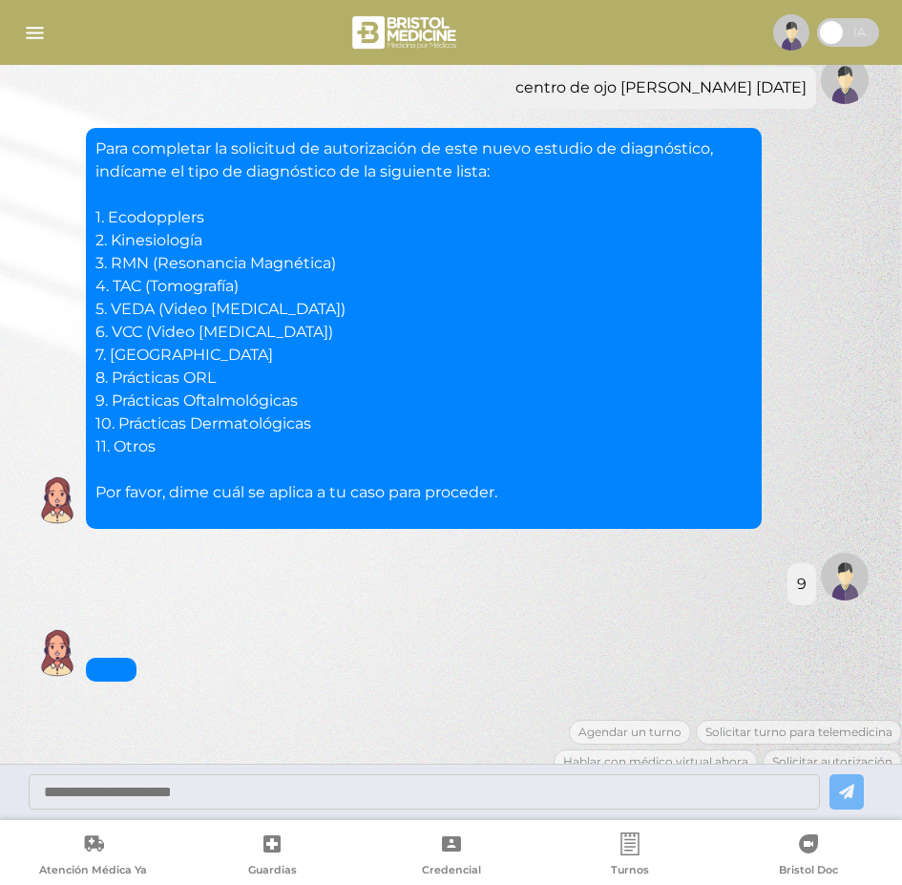
scroll to position [4423, 0]
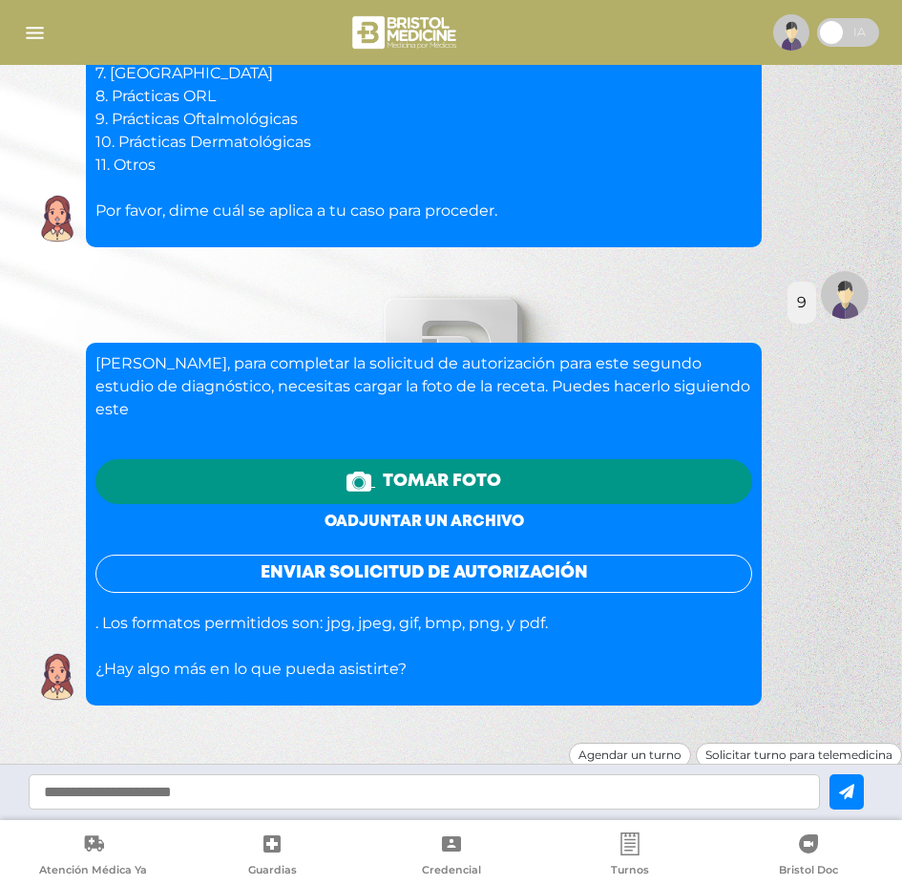
click at [446, 514] on link "o adjuntar un archivo" at bounding box center [423, 521] width 199 height 14
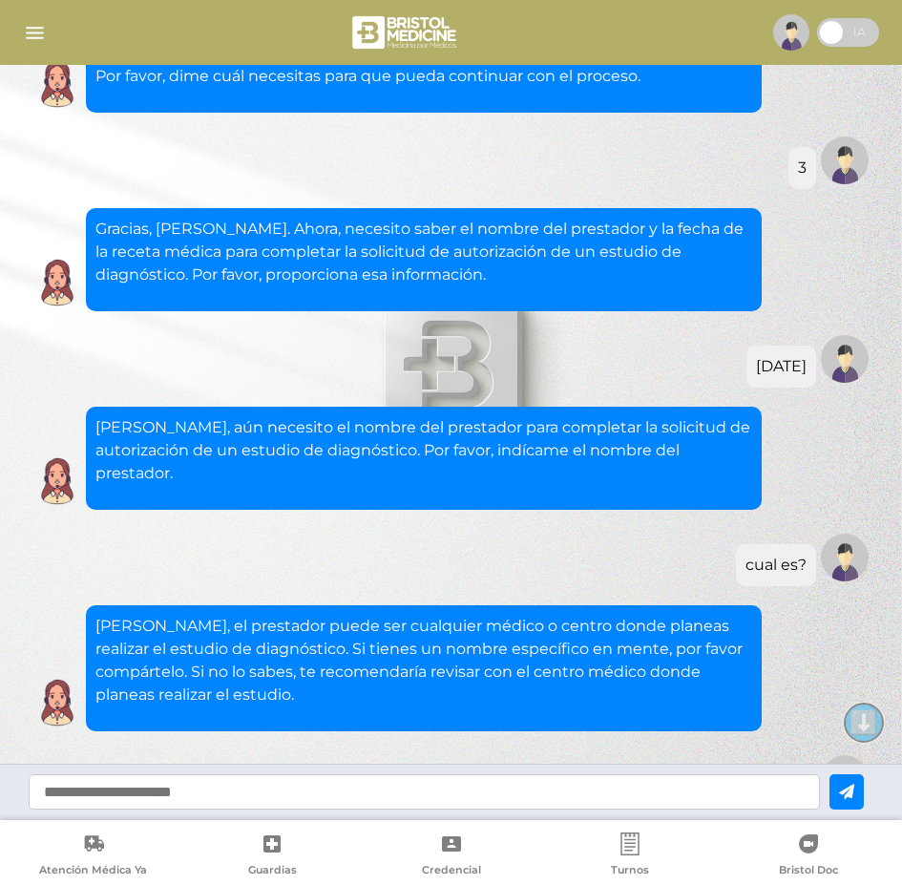
click at [869, 724] on button "⬇️" at bounding box center [863, 722] width 38 height 38
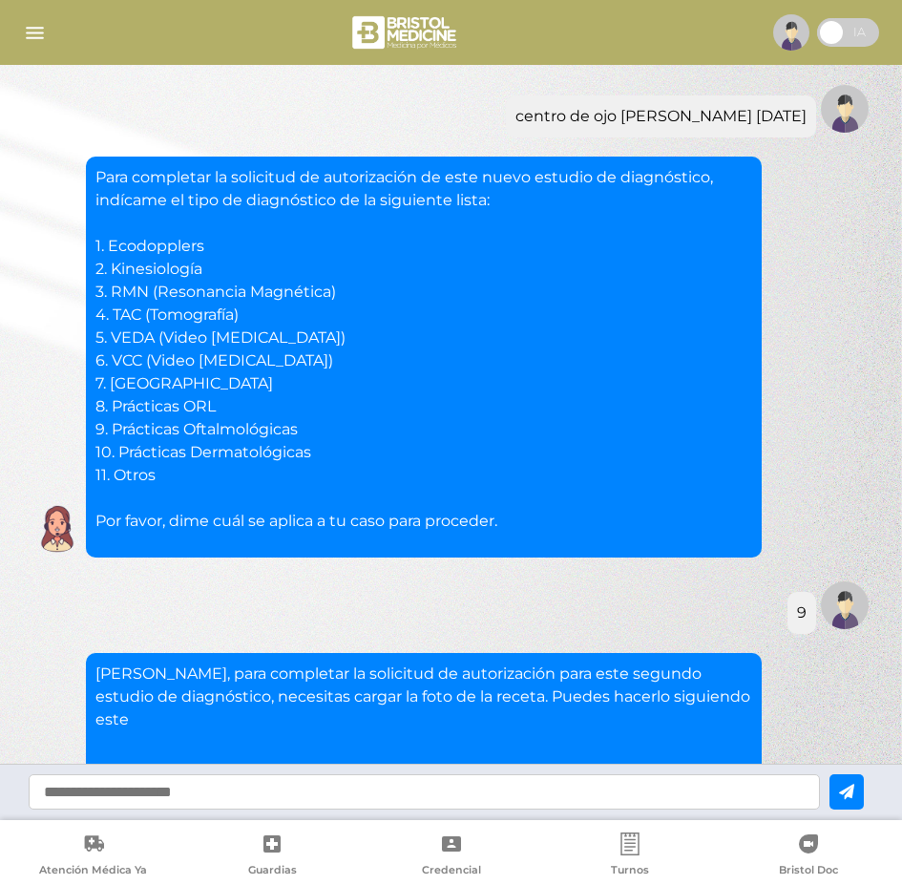
scroll to position [4451, 0]
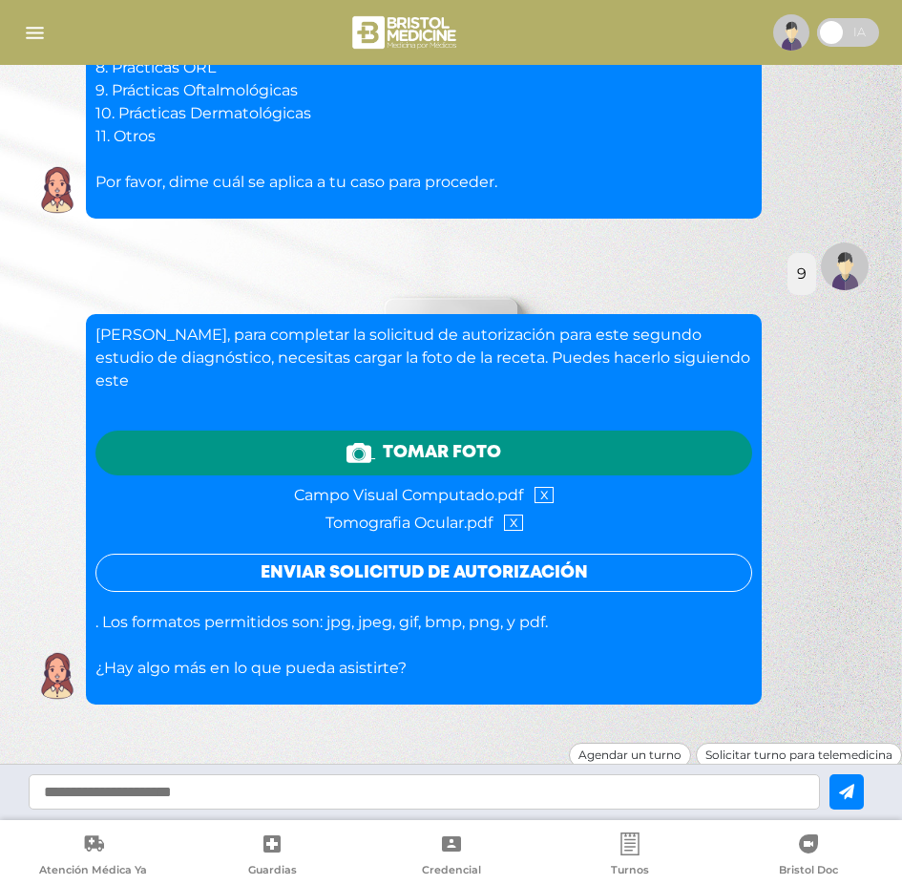
click at [502, 553] on button "Enviar solicitud de autorización" at bounding box center [423, 572] width 657 height 38
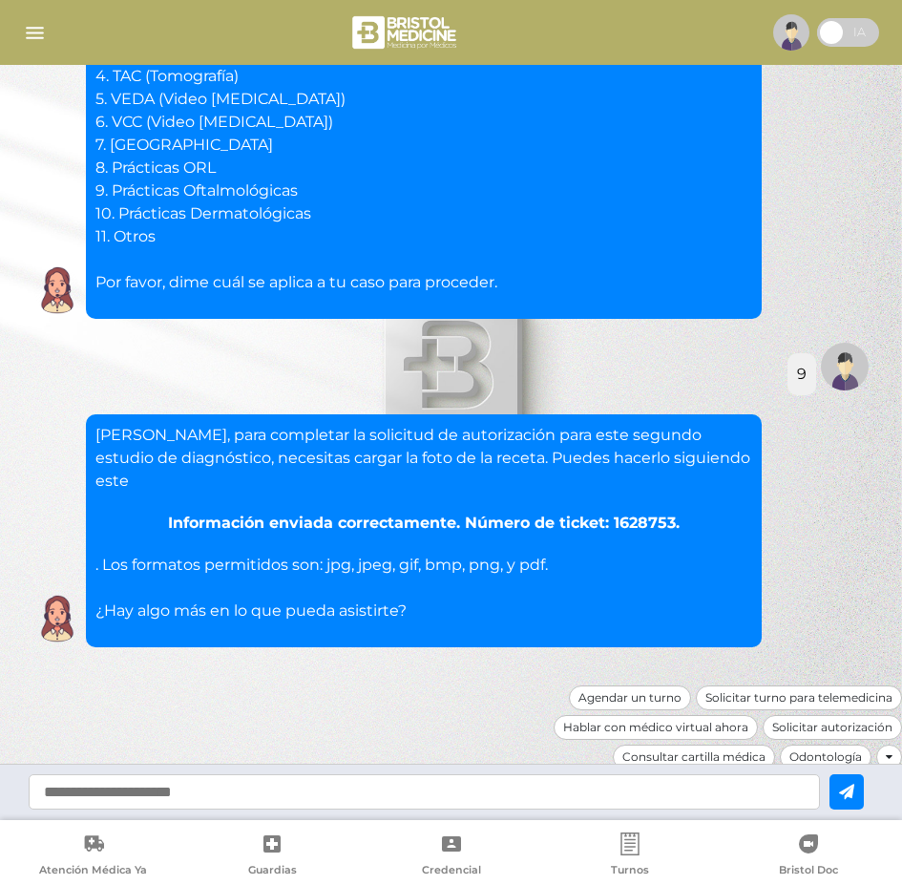
scroll to position [4294, 0]
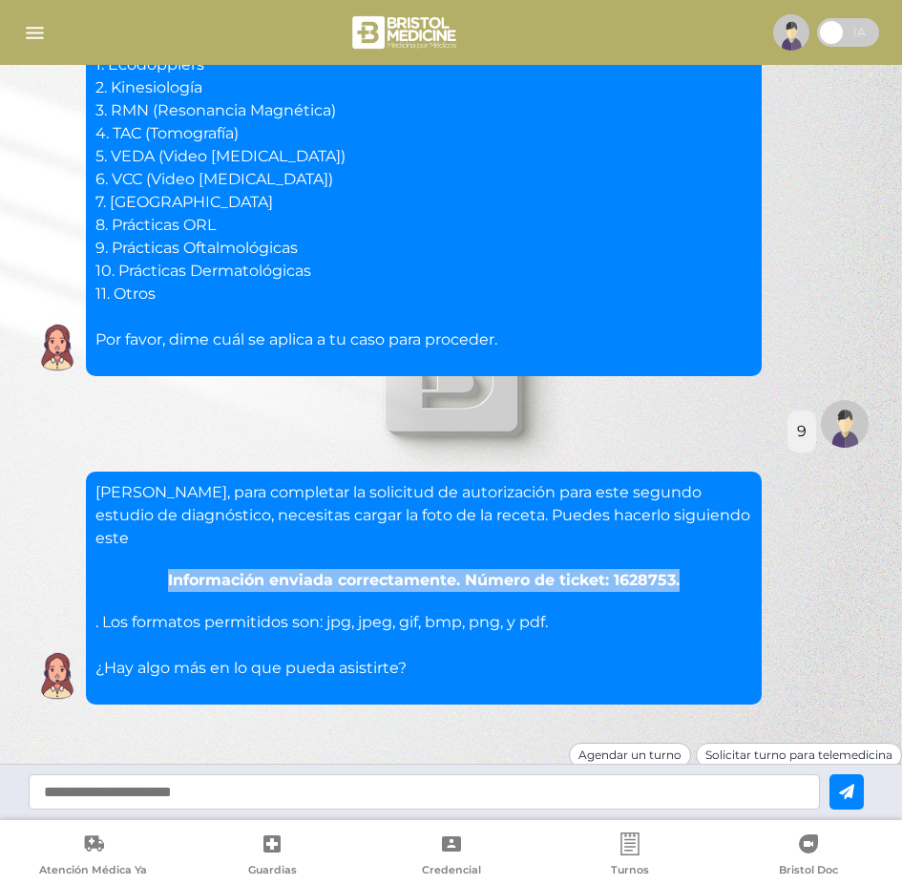
drag, startPoint x: 695, startPoint y: 507, endPoint x: 167, endPoint y: 512, distance: 527.7
click at [167, 569] on div "Información enviada correctamente. Número de ticket: 1628753." at bounding box center [423, 580] width 657 height 23
copy div "Información enviada correctamente. Número de ticket: 1628753."
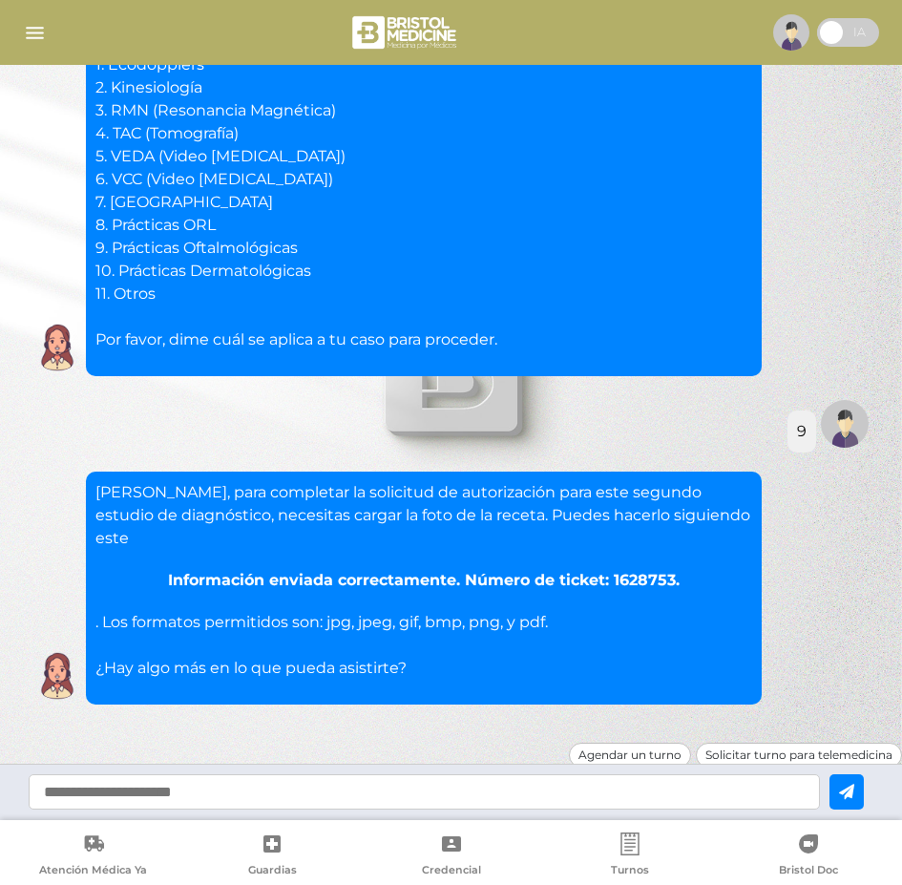
click at [246, 803] on input "text" at bounding box center [424, 791] width 791 height 35
type input "**********"
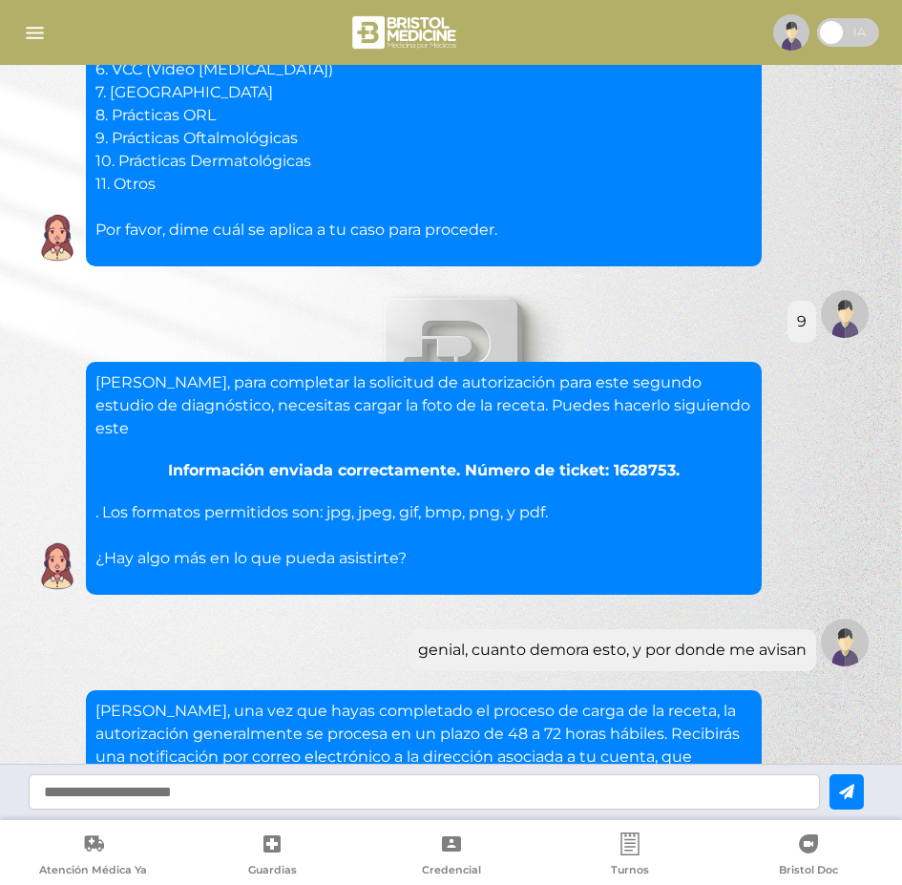
scroll to position [4393, 0]
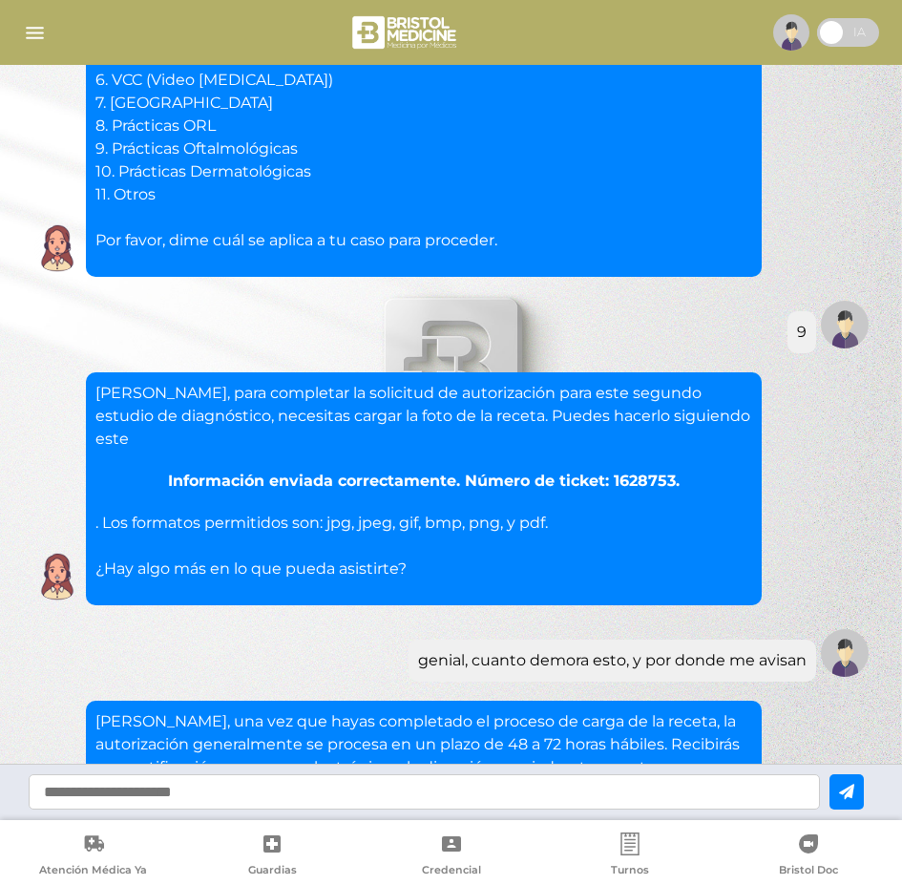
click at [229, 787] on input "text" at bounding box center [424, 791] width 791 height 35
type input "**********"
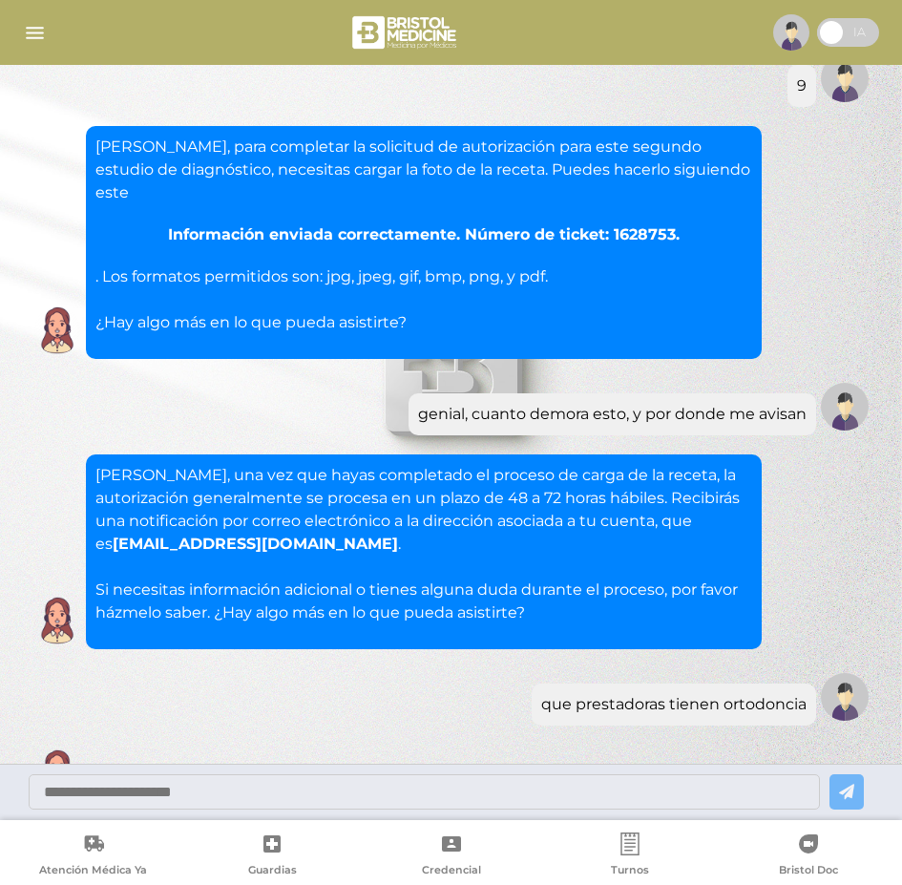
scroll to position [4737, 0]
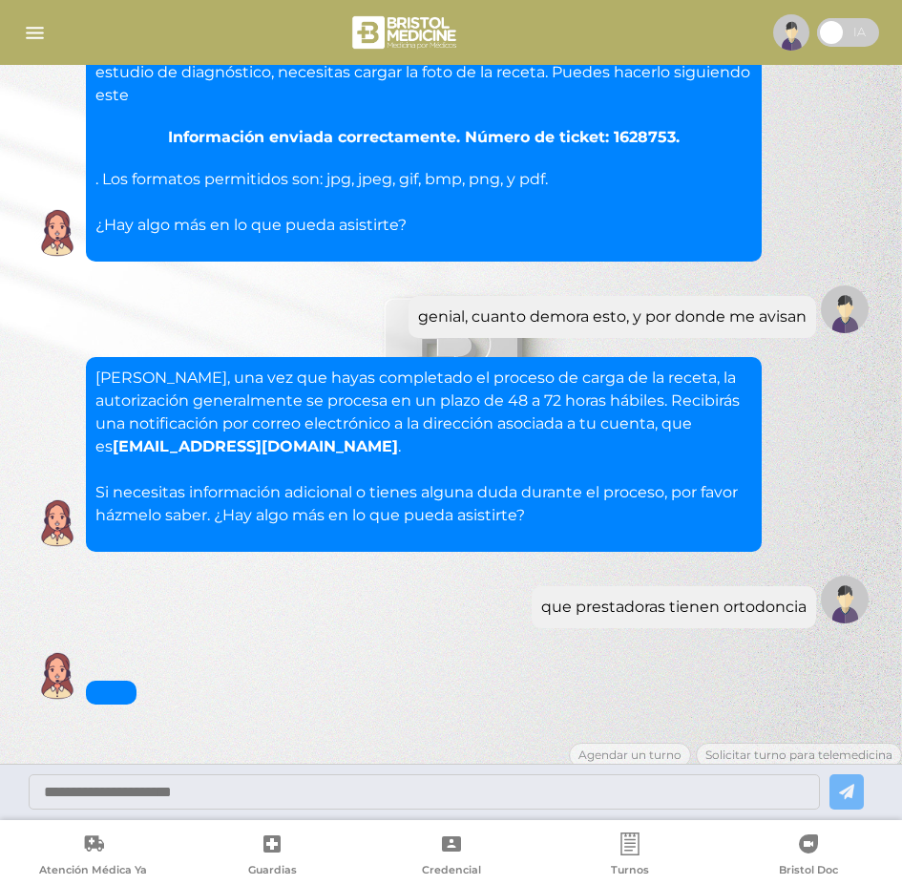
click at [789, 357] on div "Marcos, una vez que hayas completado el proceso de carga de la receta, la autor…" at bounding box center [451, 454] width 844 height 195
click at [757, 475] on div "Marcos, una vez que hayas completado el proceso de carga de la receta, la autor…" at bounding box center [424, 454] width 676 height 195
click at [565, 571] on div "que prestadoras tienen ortodoncia" at bounding box center [451, 599] width 844 height 57
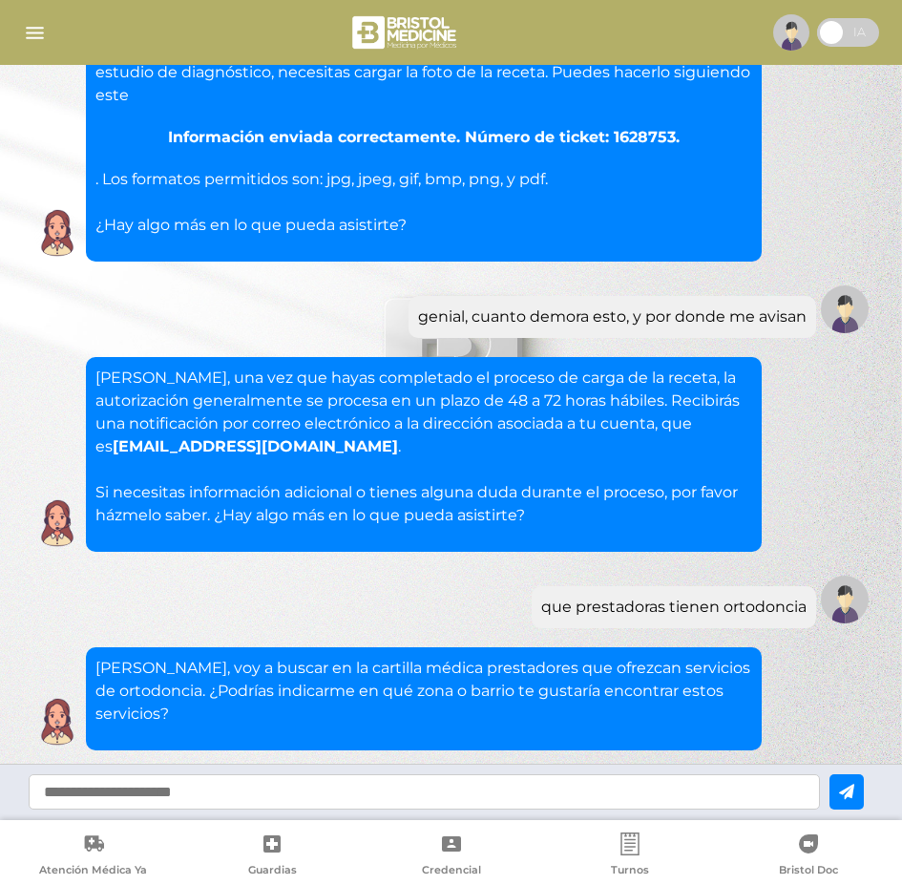
scroll to position [4783, 0]
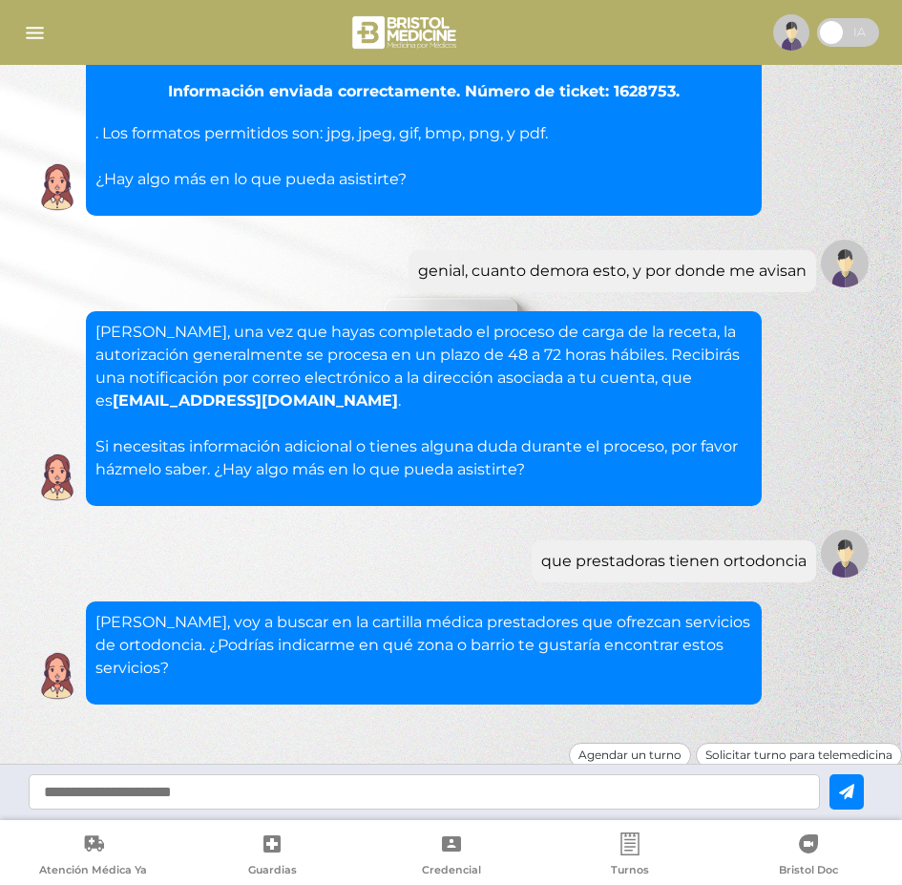
click at [274, 782] on input "text" at bounding box center [424, 791] width 791 height 35
type input "**********"
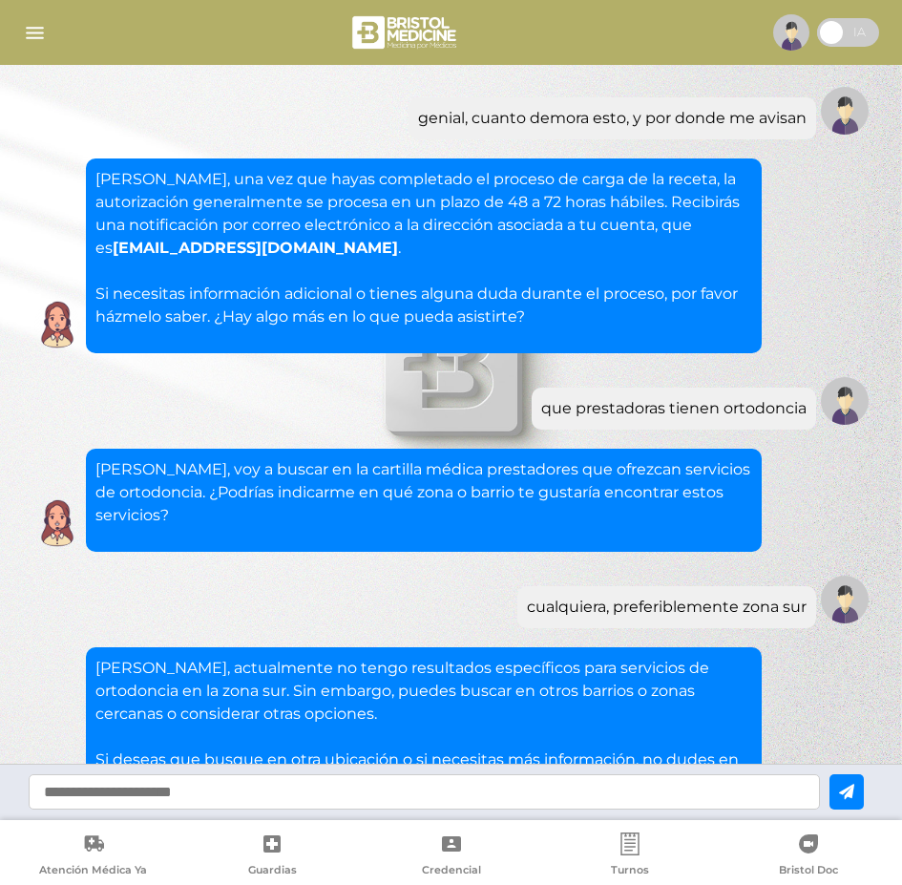
scroll to position [5050, 0]
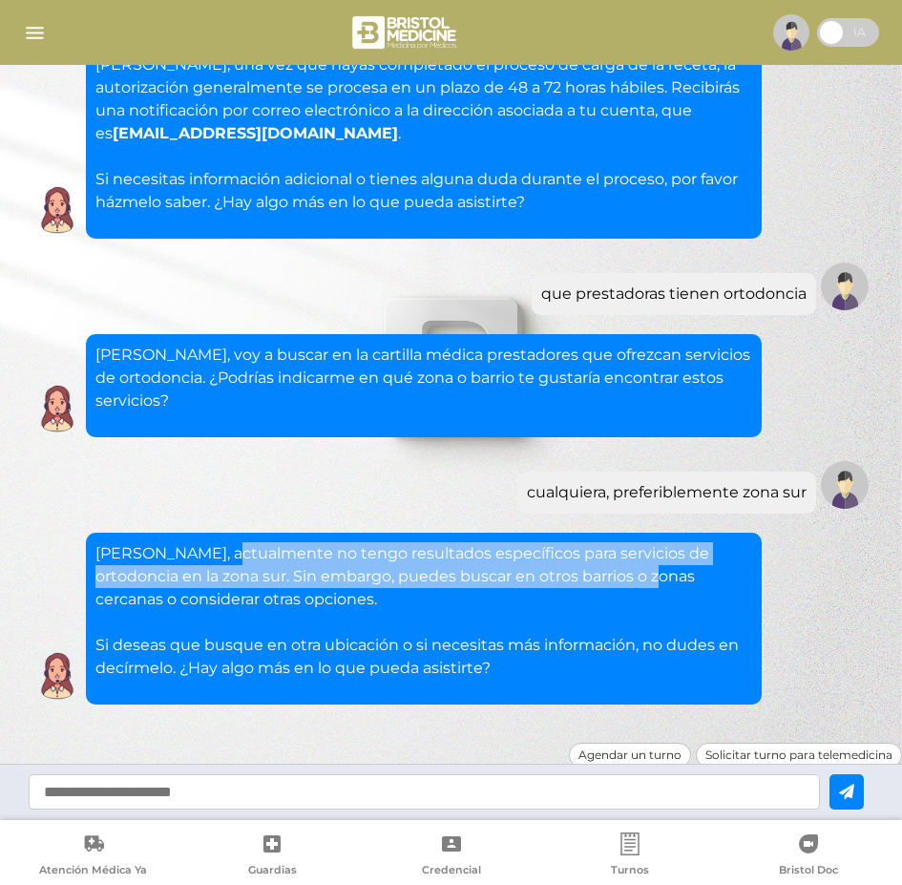
drag, startPoint x: 472, startPoint y: 501, endPoint x: 616, endPoint y: 506, distance: 144.2
click at [612, 542] on p "Marcos, actualmente no tengo resultados específicos para servicios de ortodonci…" at bounding box center [423, 610] width 657 height 137
click at [615, 542] on p "Marcos, actualmente no tengo resultados específicos para servicios de ortodonci…" at bounding box center [423, 610] width 657 height 137
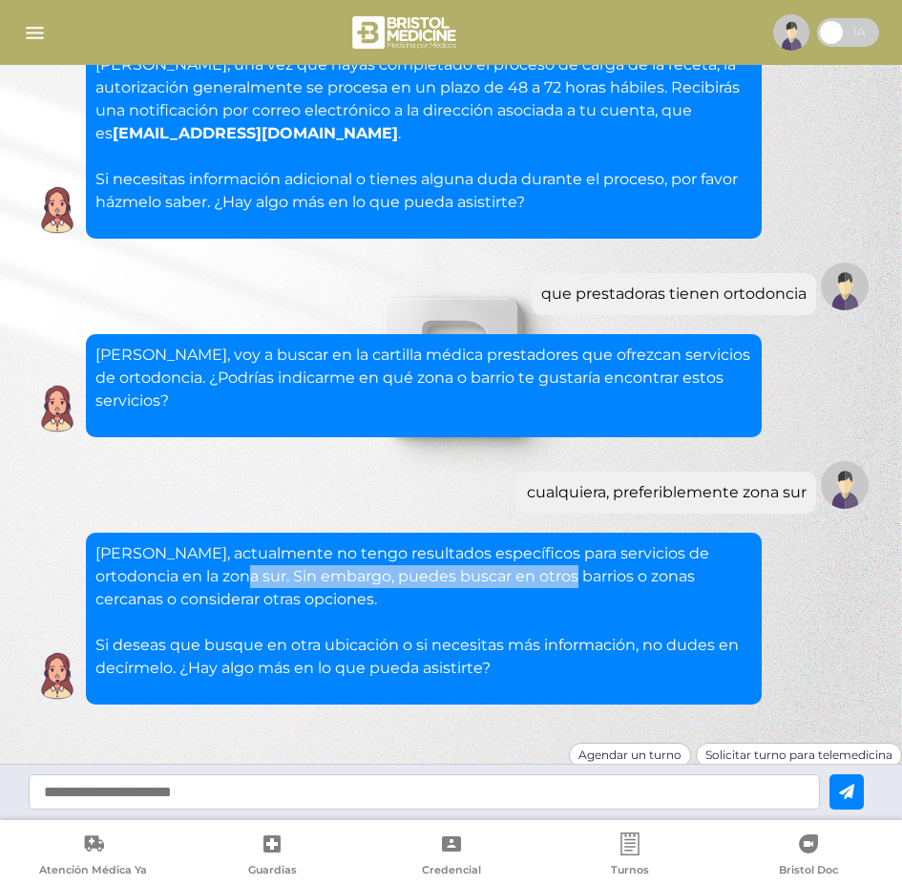
drag, startPoint x: 198, startPoint y: 509, endPoint x: 534, endPoint y: 509, distance: 336.8
click at [522, 542] on p "Marcos, actualmente no tengo resultados específicos para servicios de ortodonci…" at bounding box center [423, 610] width 657 height 137
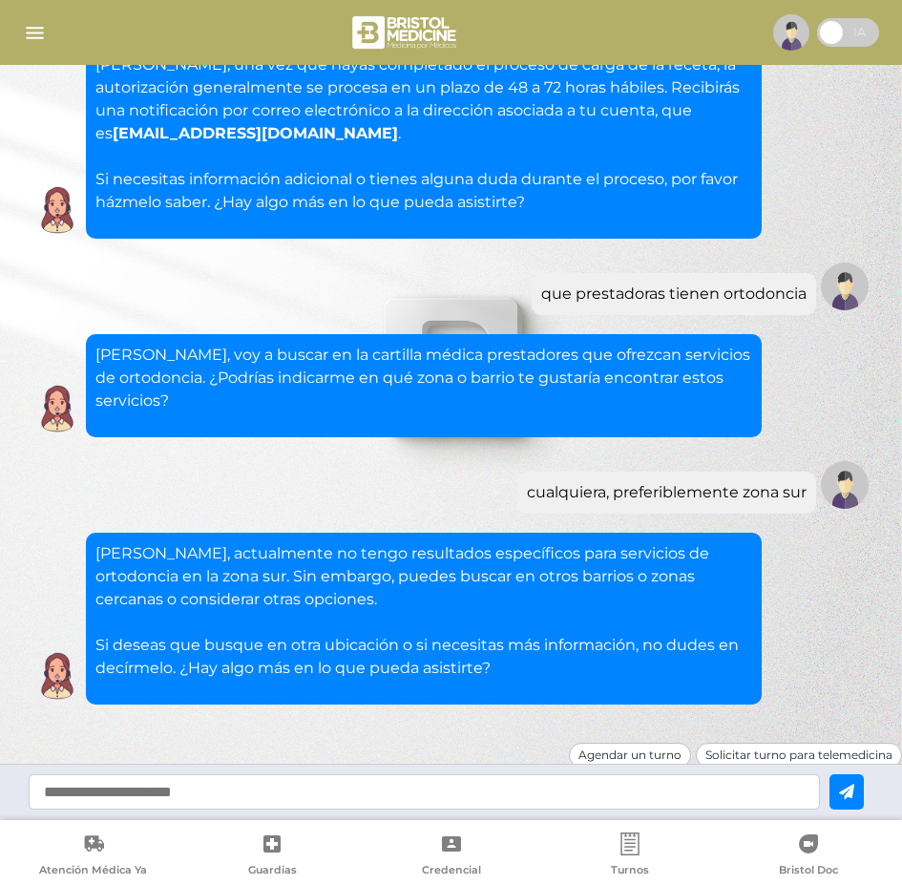
click at [541, 542] on p "Marcos, actualmente no tengo resultados específicos para servicios de ortodonci…" at bounding box center [423, 610] width 657 height 137
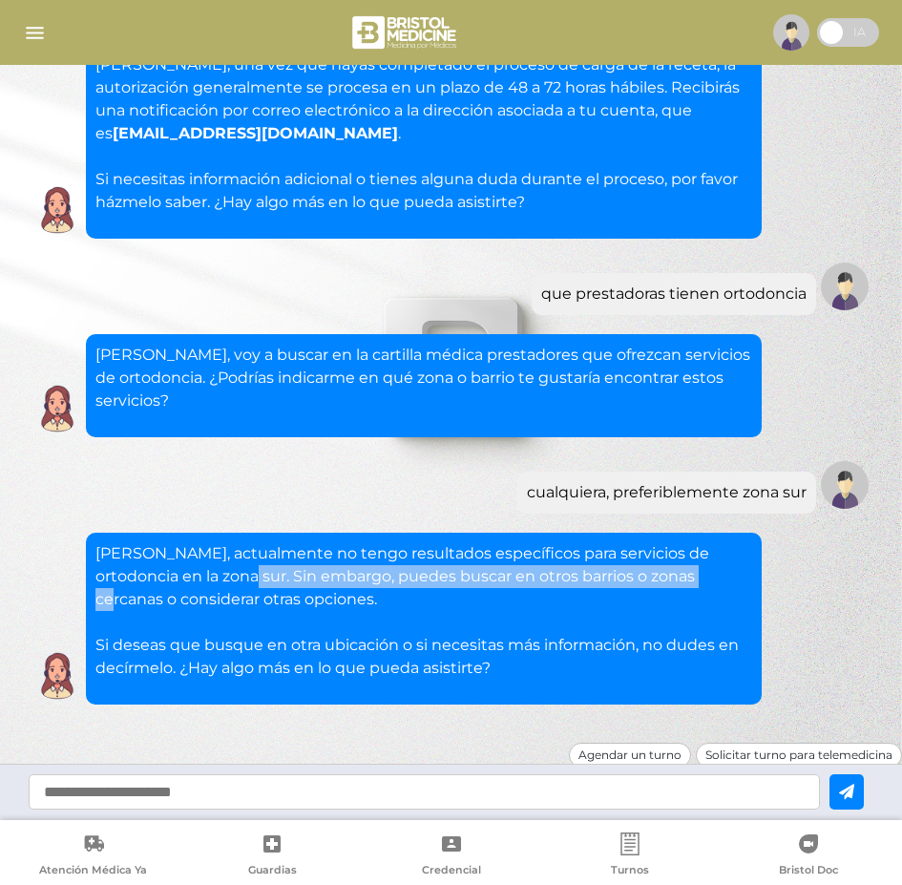
drag, startPoint x: 661, startPoint y: 510, endPoint x: 168, endPoint y: 505, distance: 493.4
click at [188, 542] on p "Marcos, actualmente no tengo resultados específicos para servicios de ortodonci…" at bounding box center [423, 610] width 657 height 137
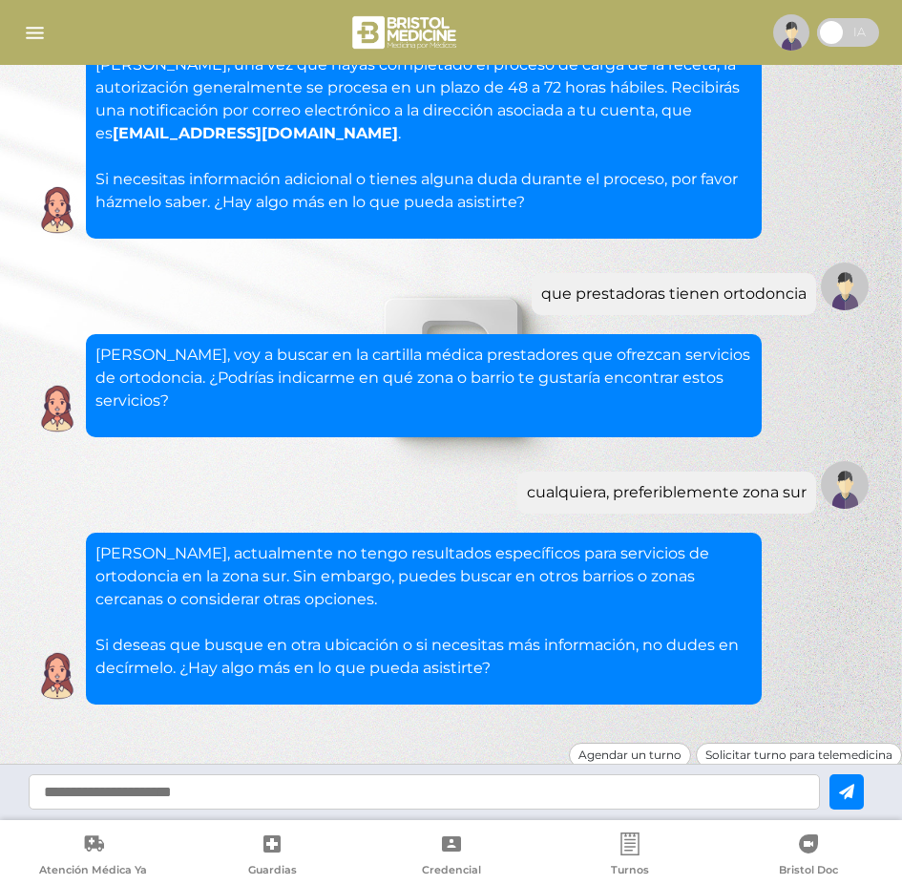
click at [168, 542] on p "Marcos, actualmente no tengo resultados específicos para servicios de ortodonci…" at bounding box center [423, 610] width 657 height 137
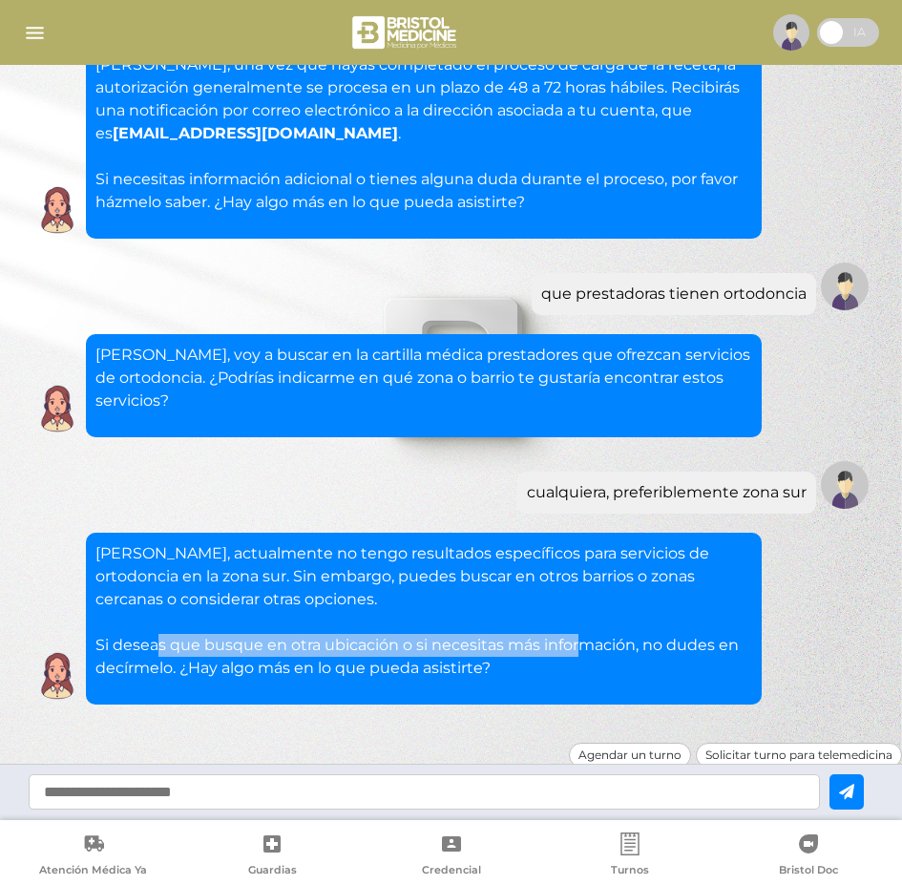
drag, startPoint x: 272, startPoint y: 581, endPoint x: 604, endPoint y: 586, distance: 332.1
click at [594, 586] on p "Marcos, actualmente no tengo resultados específicos para servicios de ortodonci…" at bounding box center [423, 610] width 657 height 137
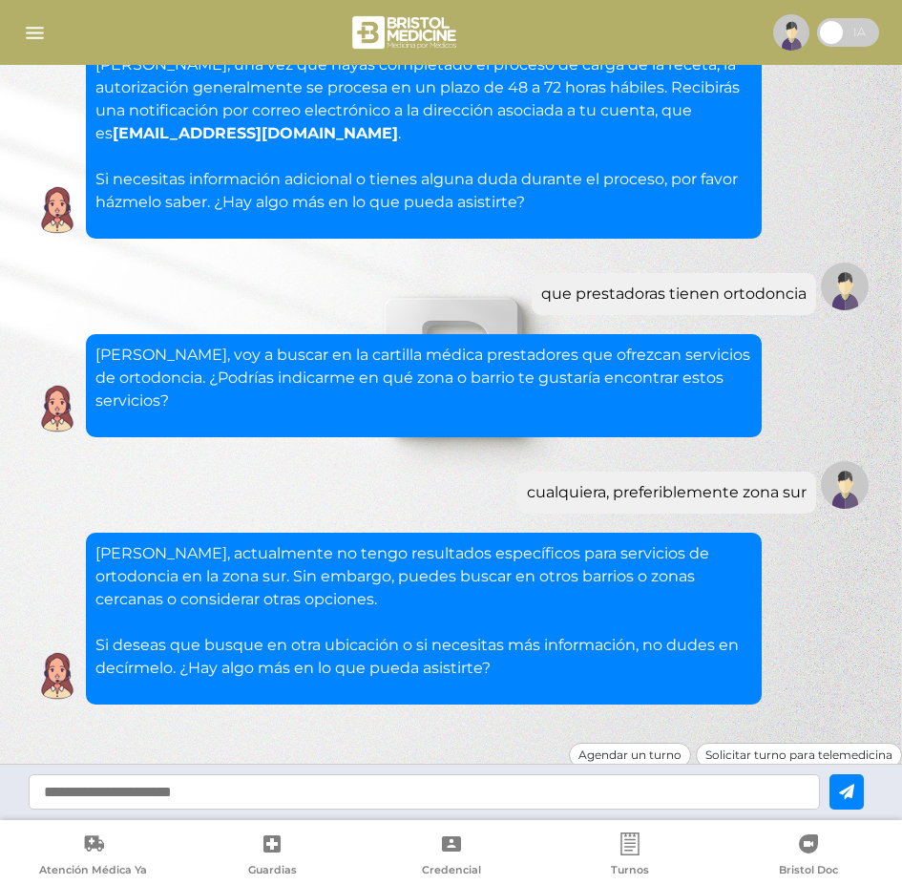
click at [604, 586] on p "Marcos, actualmente no tengo resultados específicos para servicios de ortodonci…" at bounding box center [423, 610] width 657 height 137
click at [198, 788] on input "text" at bounding box center [424, 791] width 791 height 35
type input "*"
type input "**********"
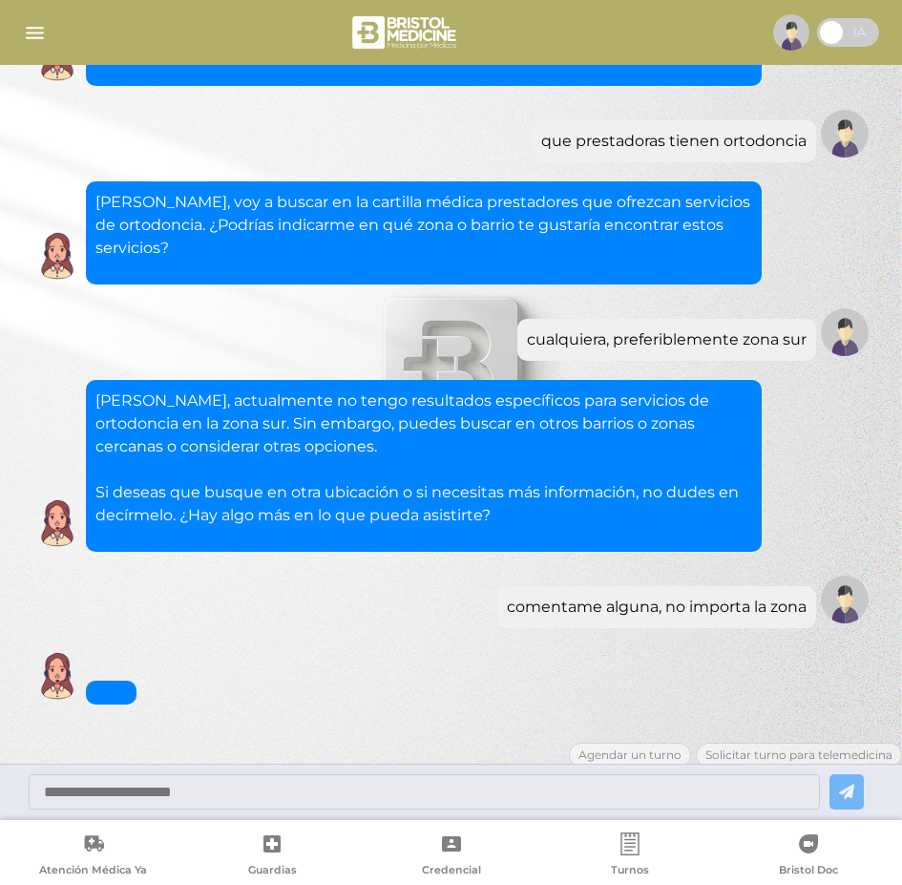
scroll to position [5409, 0]
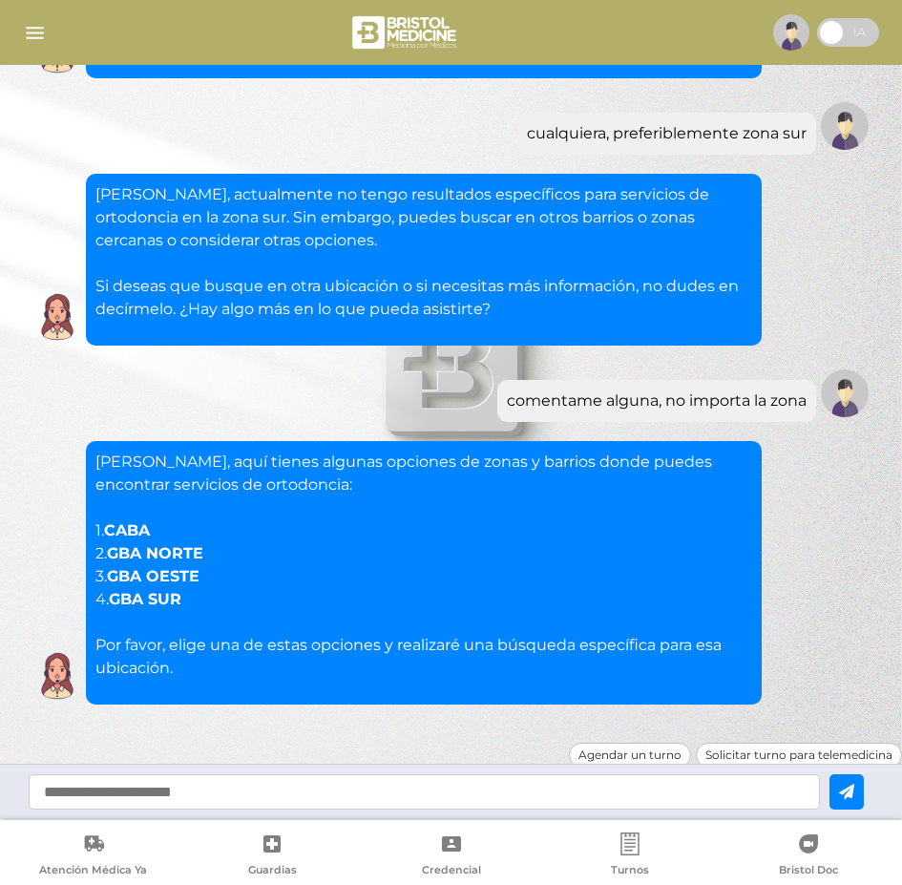
click at [292, 790] on input "text" at bounding box center [424, 791] width 791 height 35
type input "*"
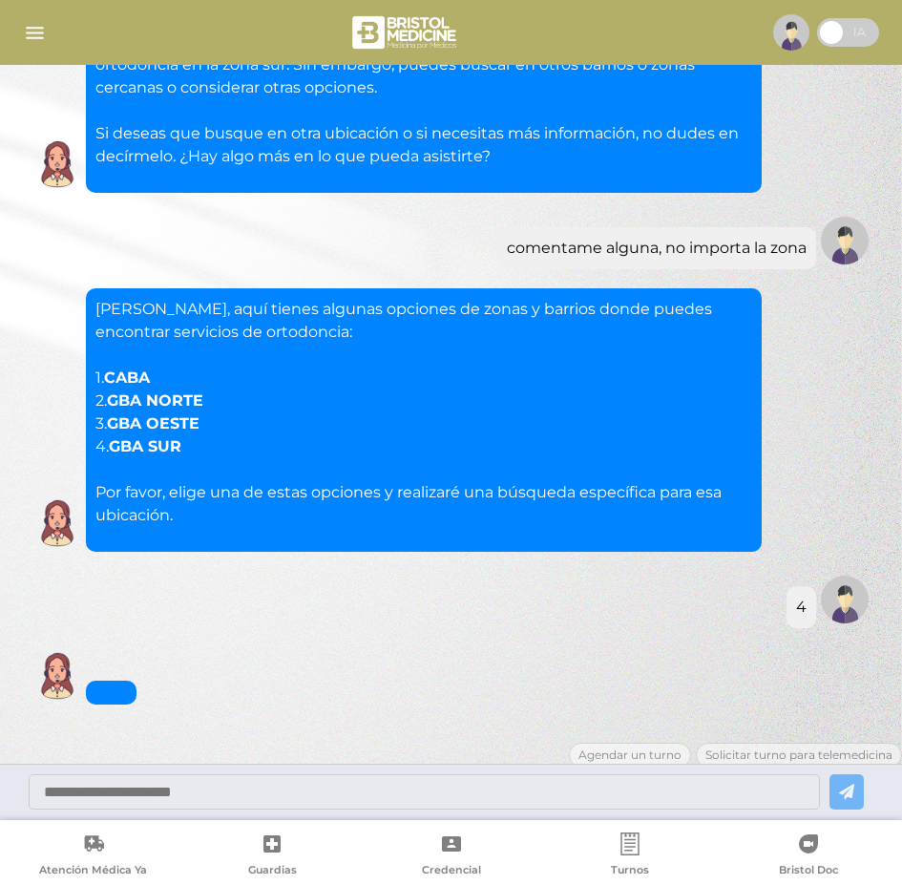
scroll to position [5676, 0]
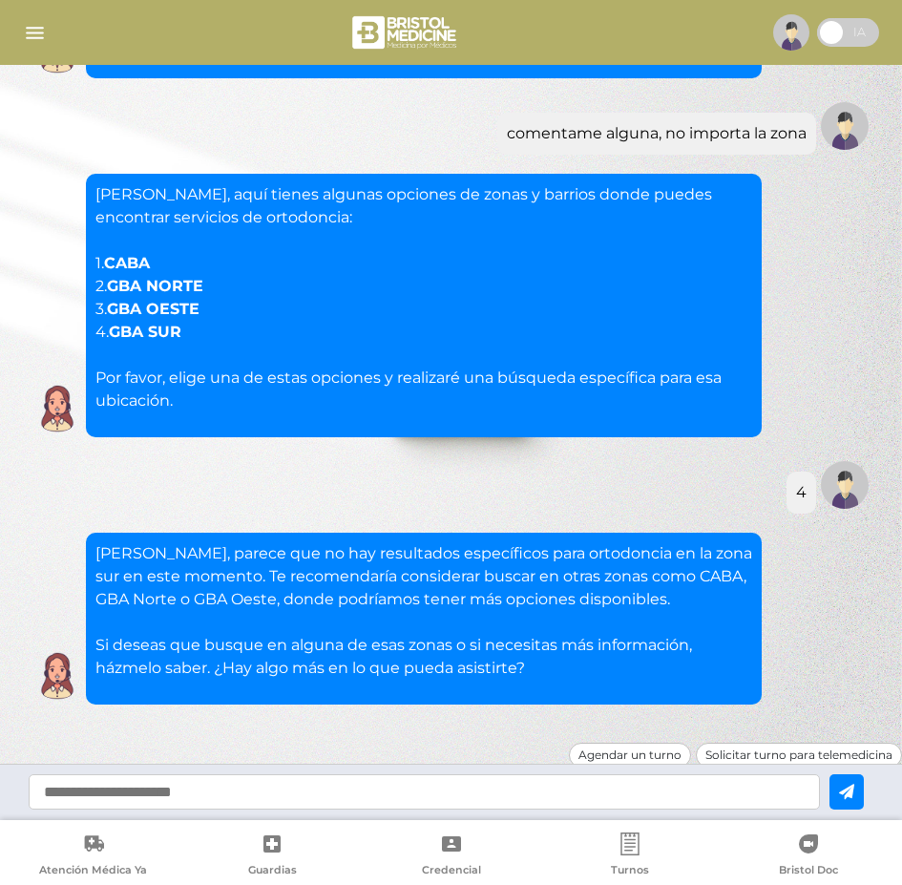
click at [309, 788] on input "text" at bounding box center [424, 791] width 791 height 35
type input "********"
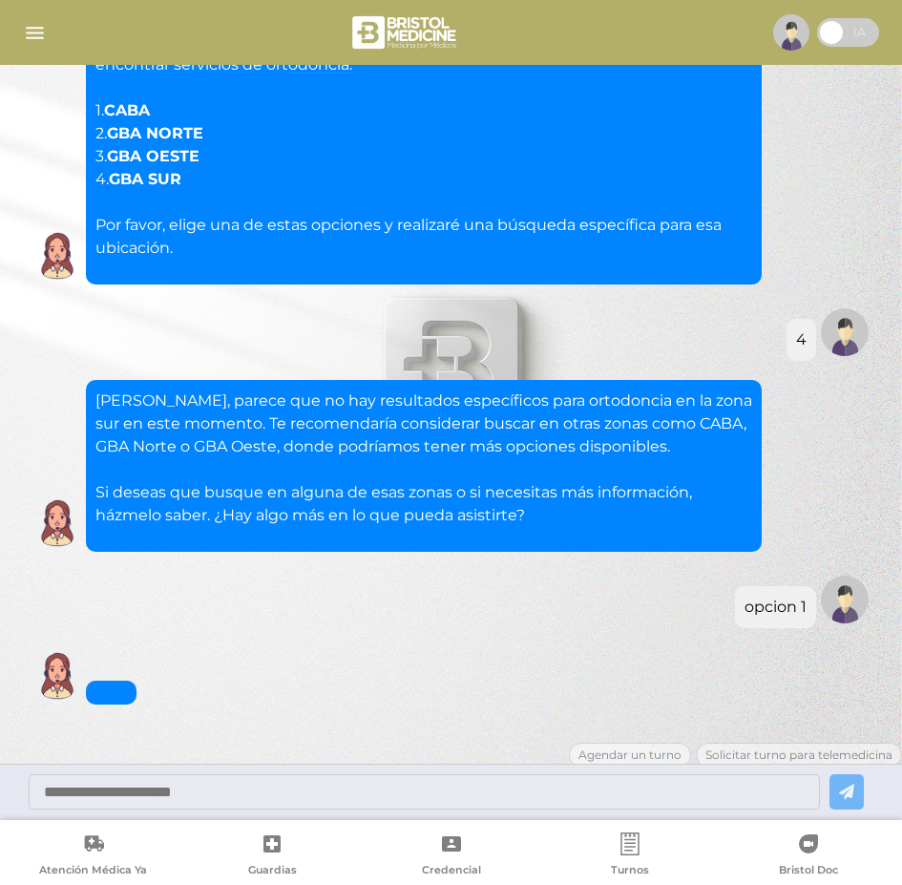
scroll to position [5897, 0]
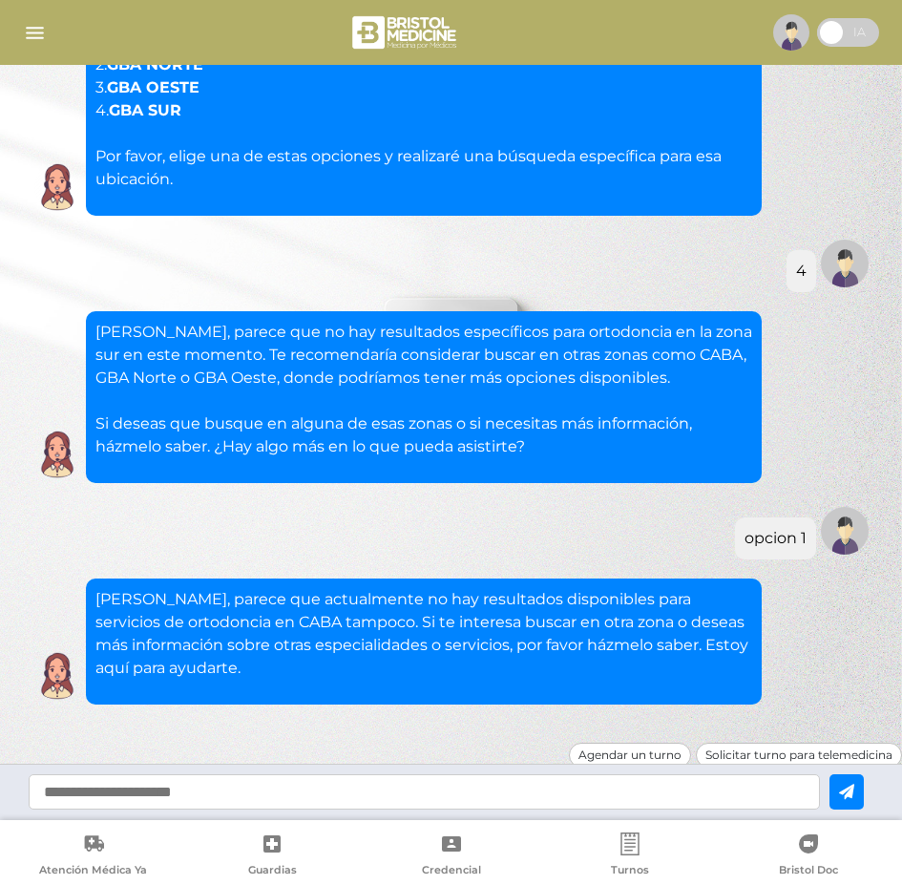
click at [309, 788] on input "text" at bounding box center [424, 791] width 791 height 35
type input "**********"
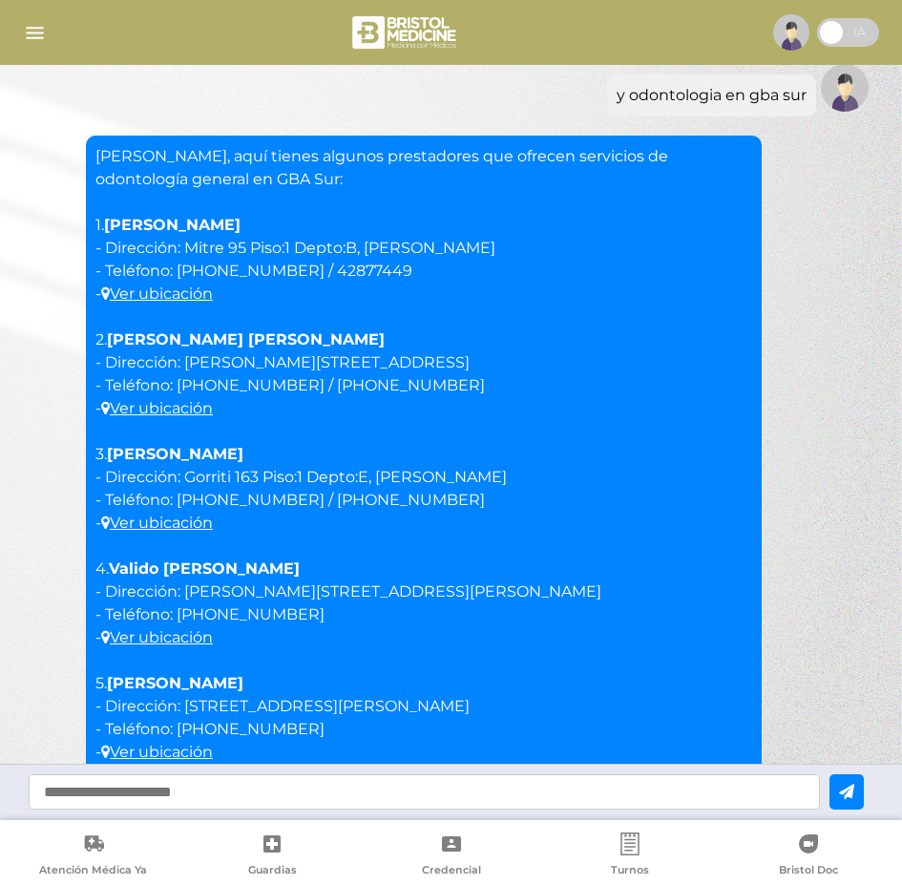
scroll to position [6546, 0]
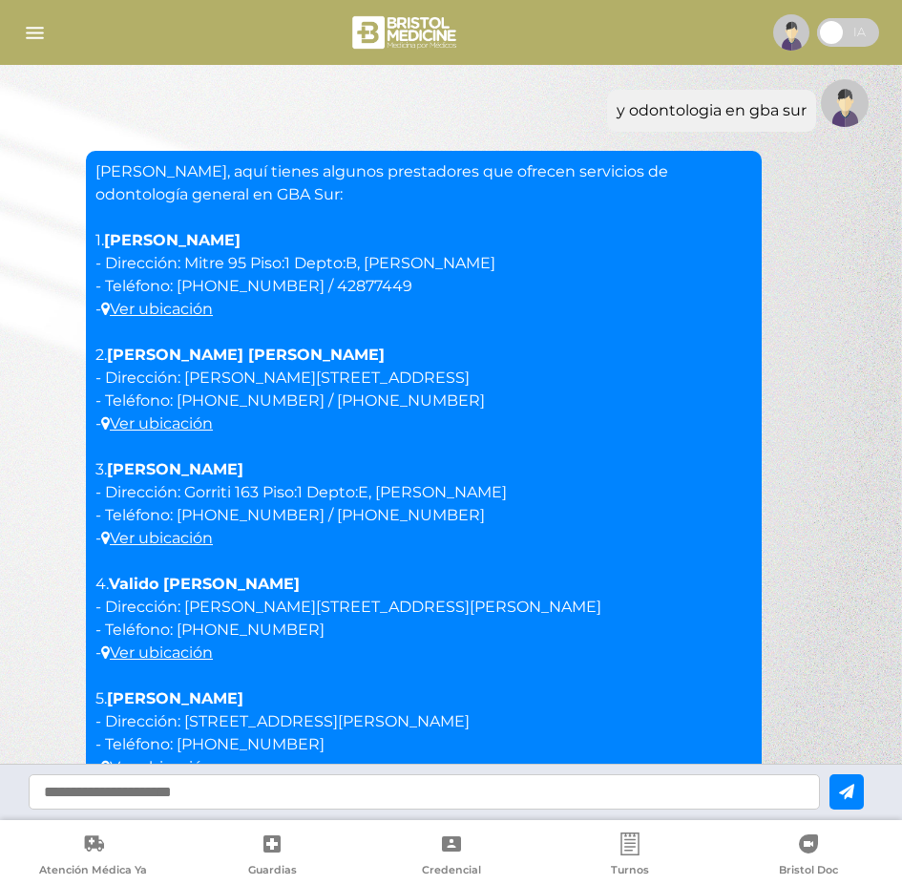
click at [18, 38] on div at bounding box center [451, 33] width 902 height 46
click at [38, 31] on img "button" at bounding box center [35, 33] width 24 height 24
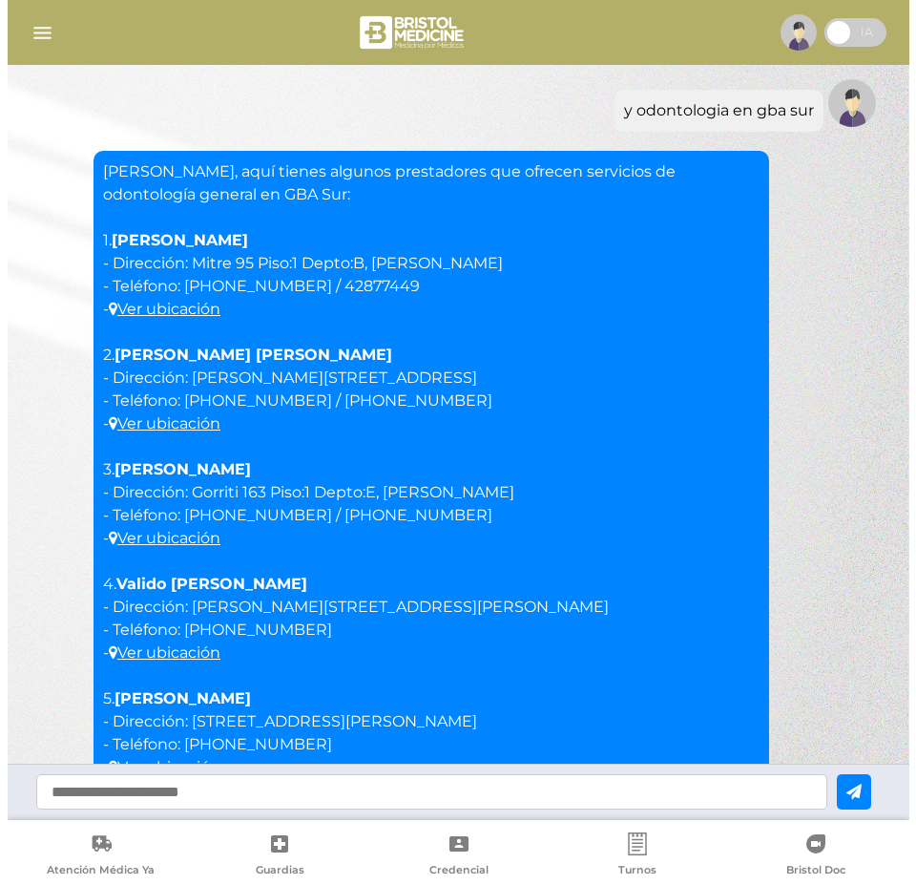
scroll to position [6523, 0]
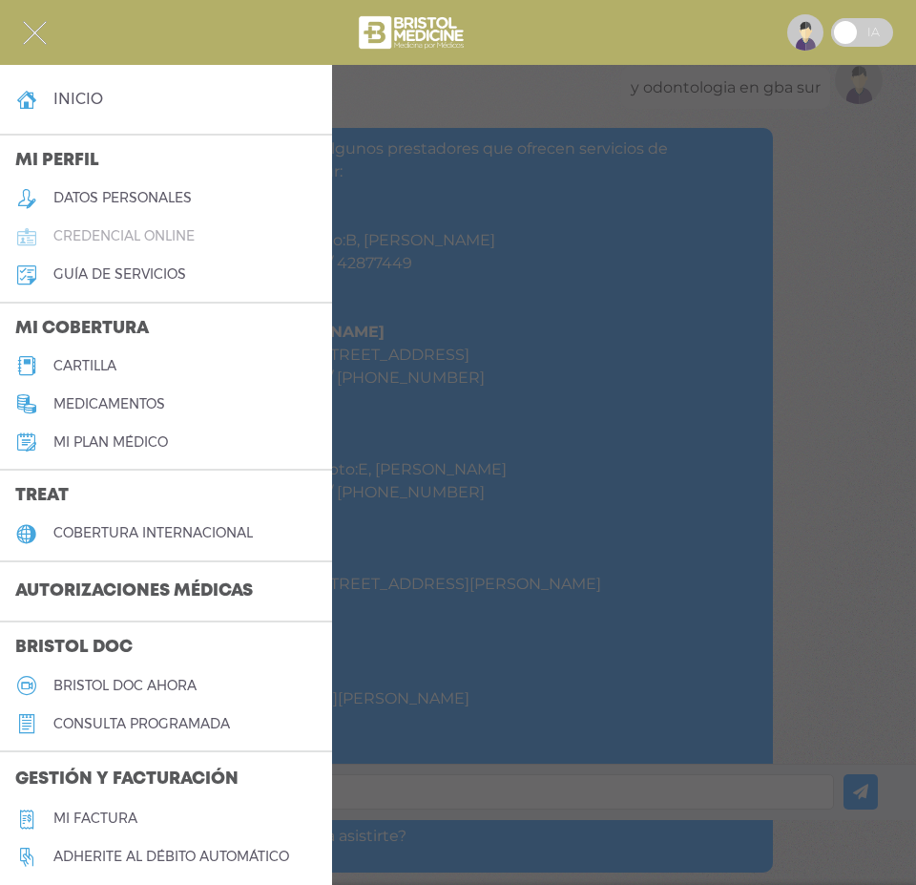
click at [137, 236] on h5 "credencial online" at bounding box center [123, 236] width 141 height 16
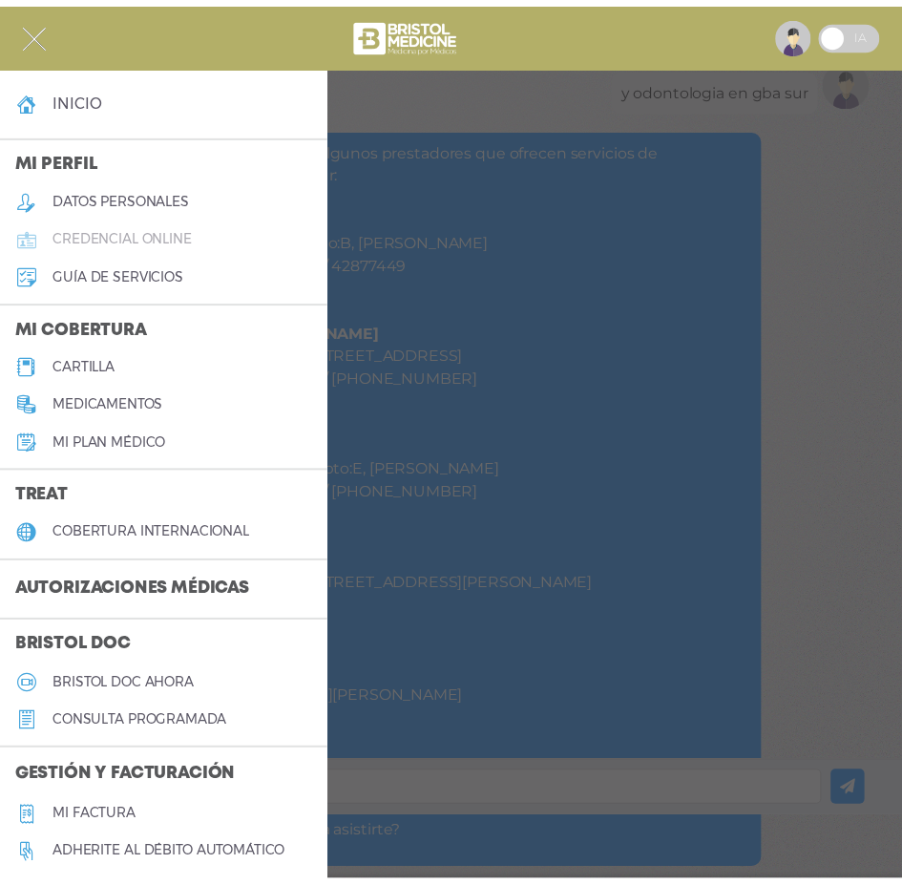
scroll to position [6546, 0]
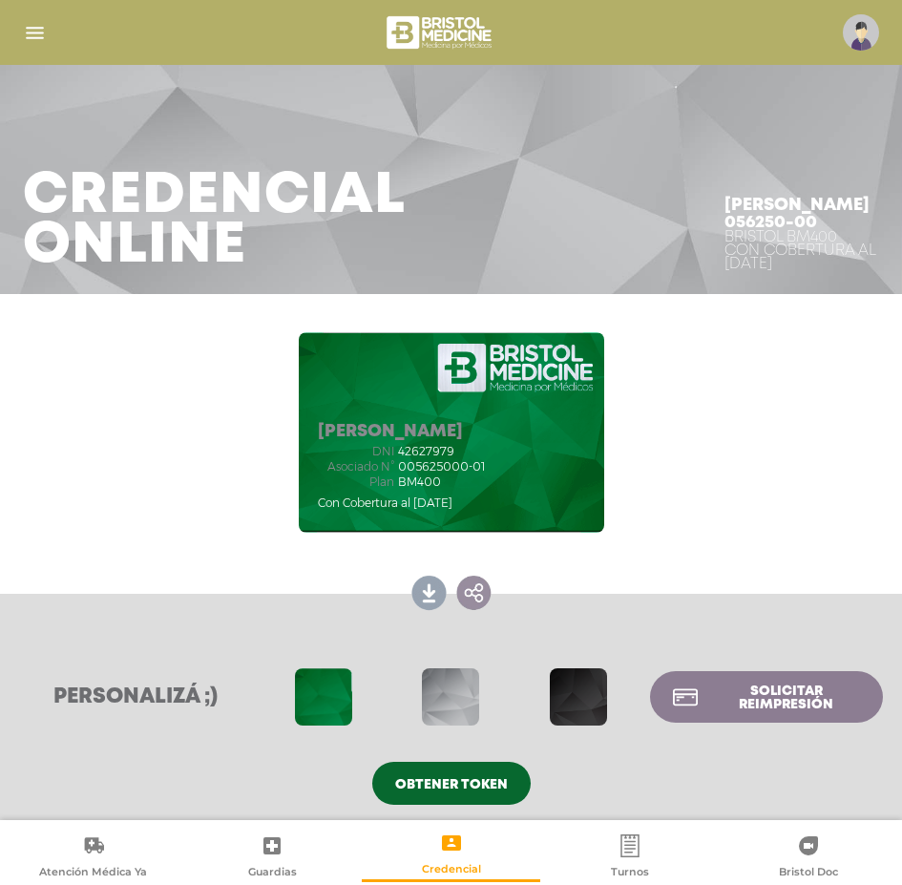
click at [28, 36] on img "button" at bounding box center [35, 33] width 24 height 24
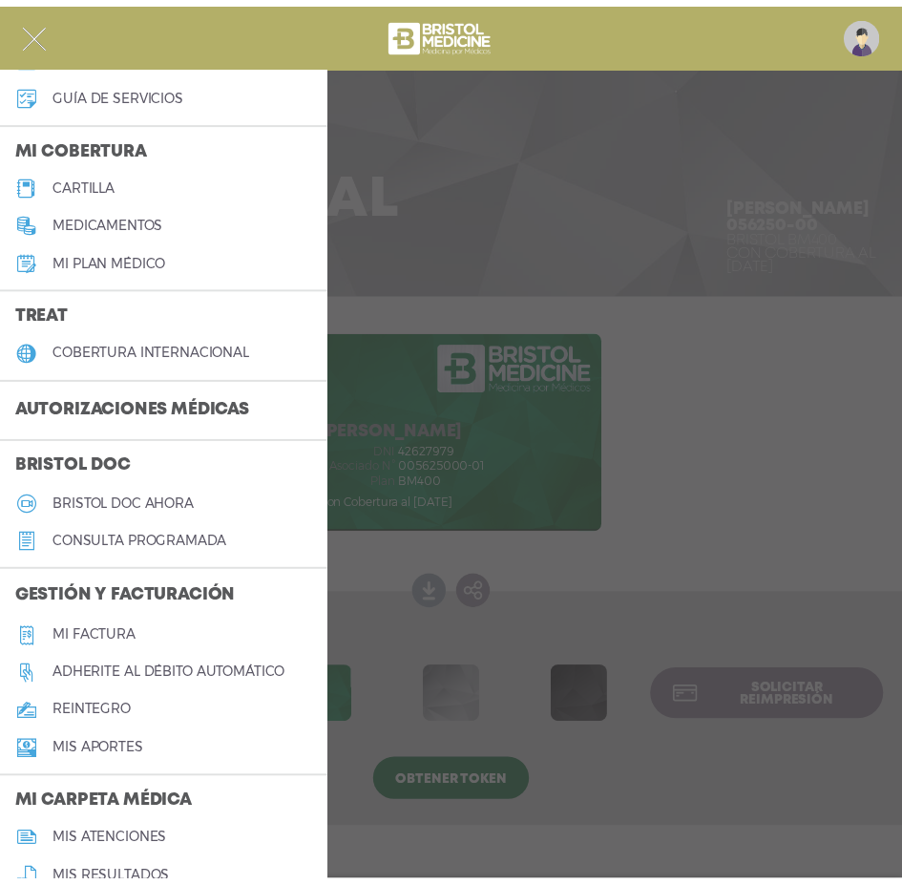
scroll to position [286, 0]
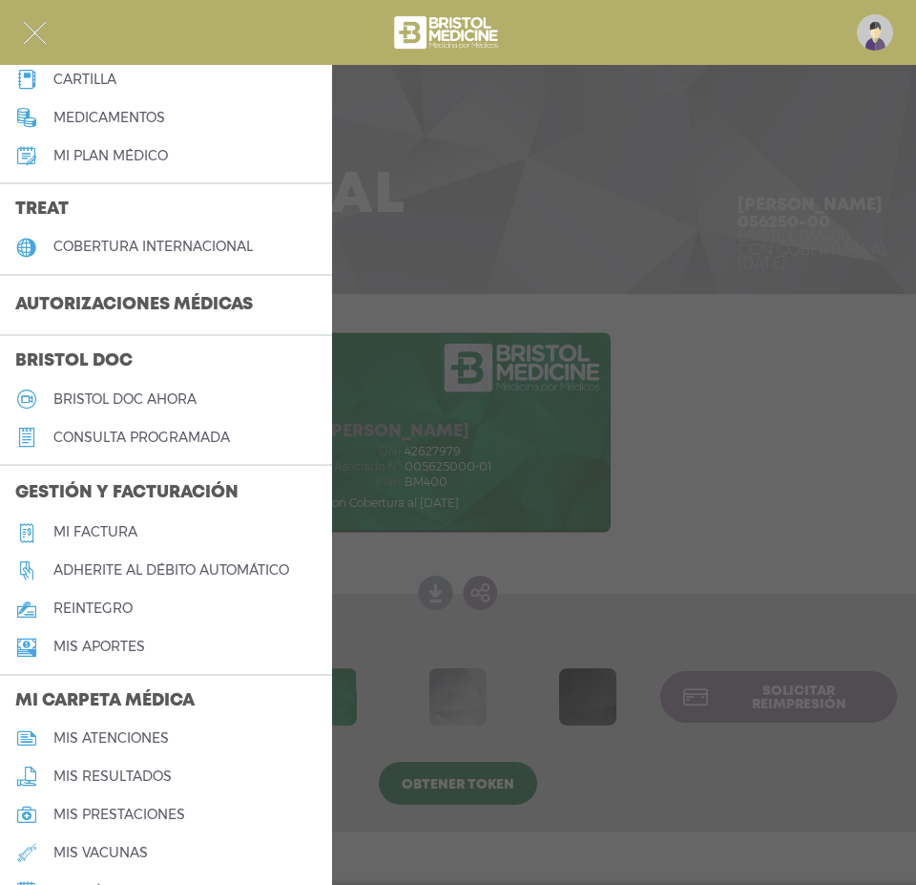
click at [184, 570] on h5 "Adherite al débito automático" at bounding box center [171, 570] width 236 height 16
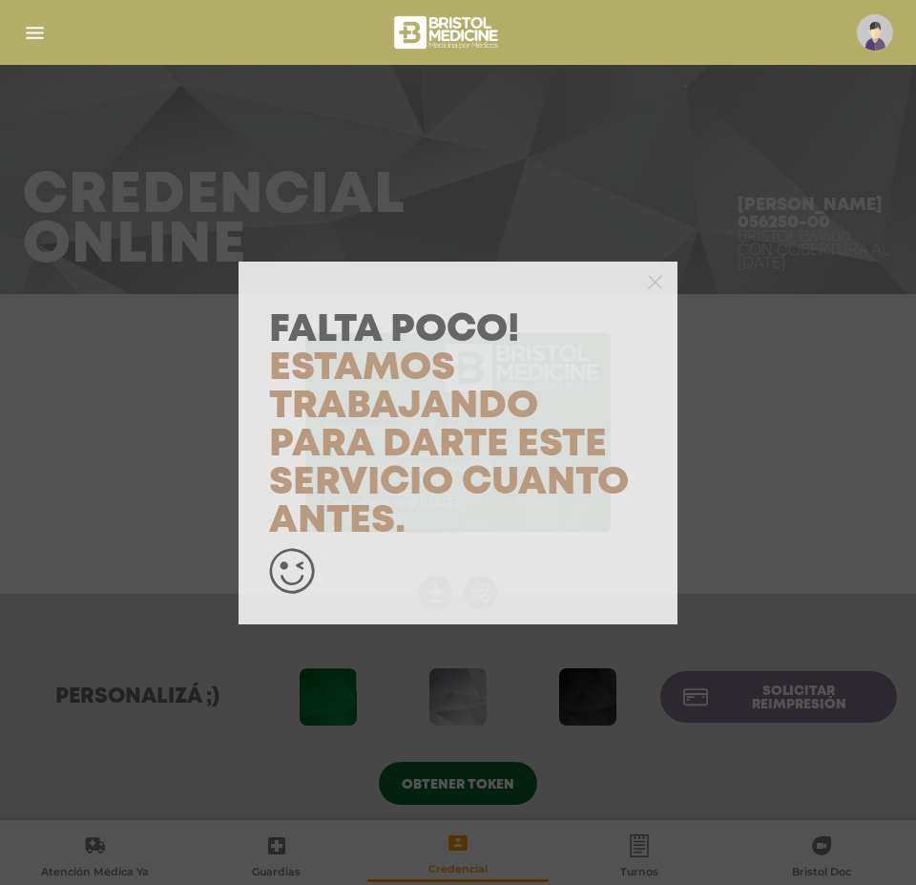
click at [415, 418] on span "Estamos trabajando para darte este servicio cuanto antes." at bounding box center [449, 444] width 360 height 187
click at [643, 287] on div at bounding box center [458, 280] width 439 height 38
click at [659, 278] on polygon "button" at bounding box center [655, 282] width 14 height 14
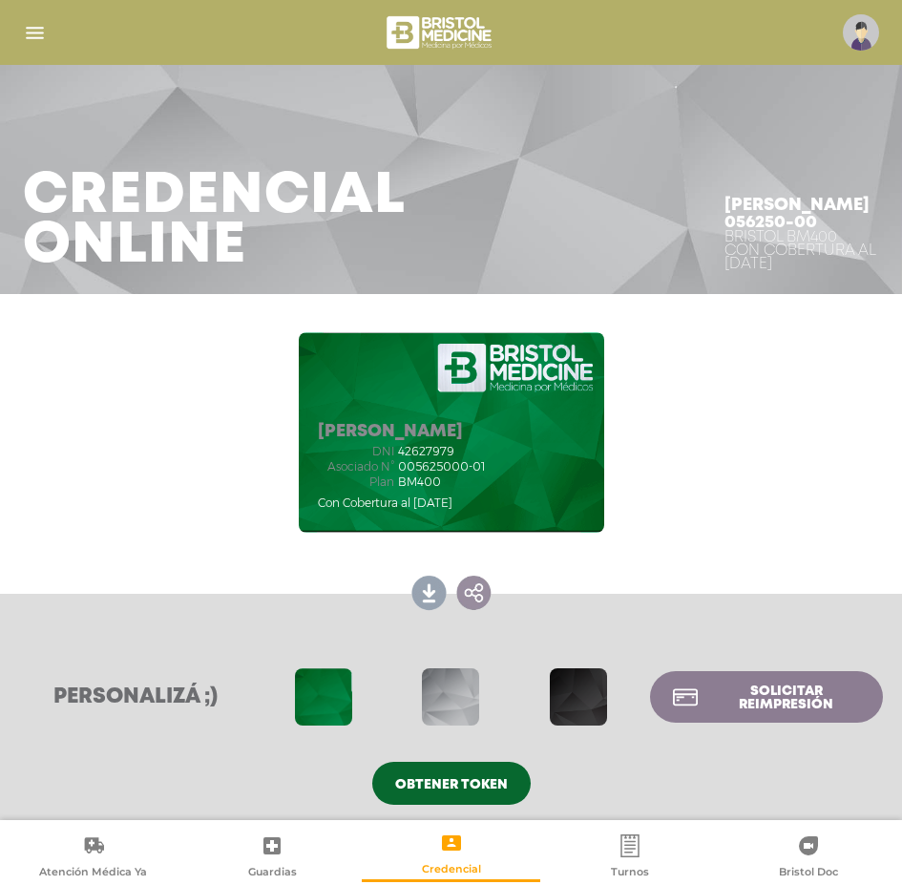
scroll to position [11, 0]
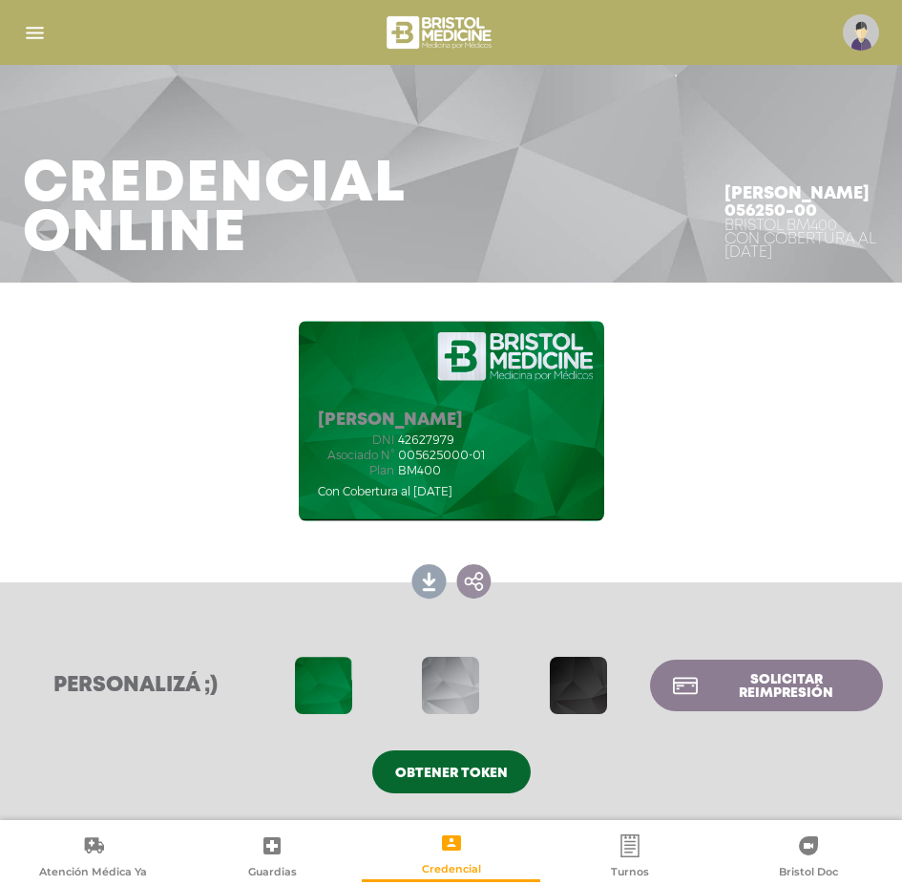
click at [462, 767] on span "Obtener token" at bounding box center [451, 772] width 113 height 13
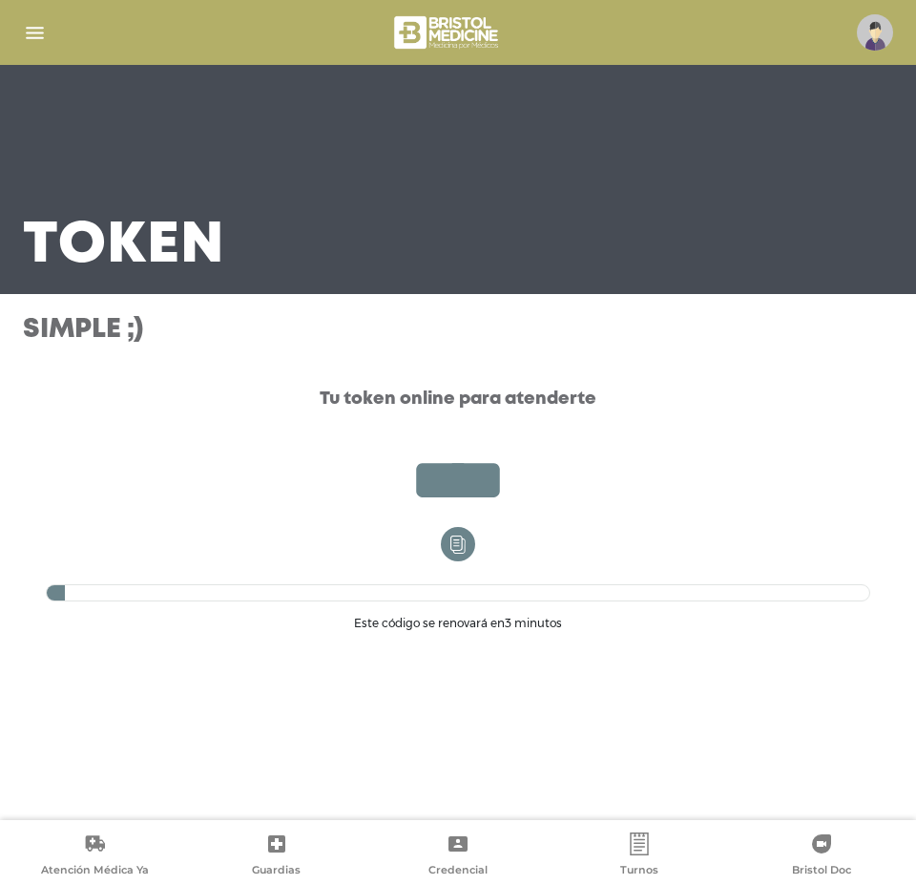
click at [53, 257] on h3 "Token" at bounding box center [124, 246] width 202 height 50
click at [22, 16] on div at bounding box center [458, 33] width 916 height 46
click at [27, 21] on img "button" at bounding box center [35, 33] width 24 height 24
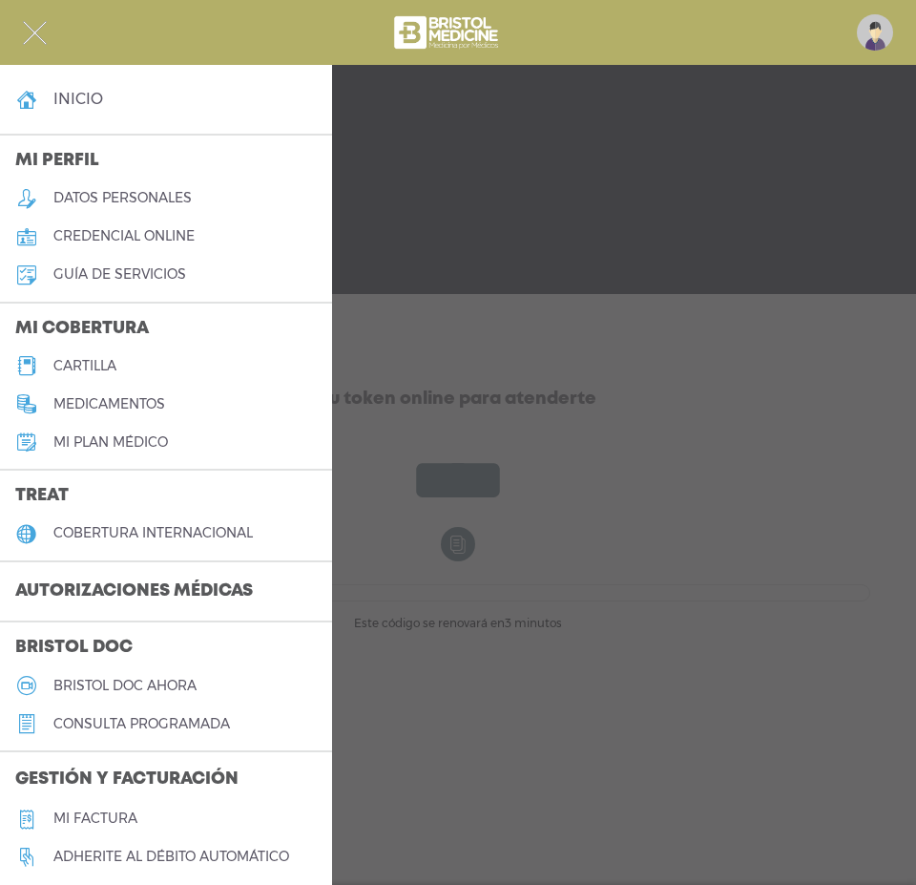
click at [65, 100] on h4 "inicio" at bounding box center [78, 99] width 50 height 18
